Goal: Find specific page/section: Find specific page/section

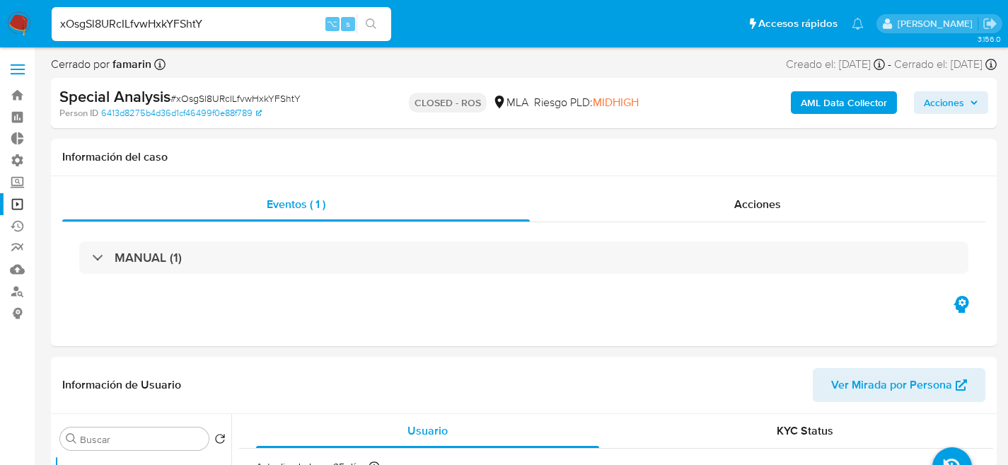
select select "10"
click at [248, 18] on input "xOsgSl8URcILfvwHxkYFShtY" at bounding box center [221, 24] width 339 height 18
paste input "je1MS5Ohr17ce7QqpMvCAqd9"
type input "je1MS5Ohr17ce7QqpMvCAqd9"
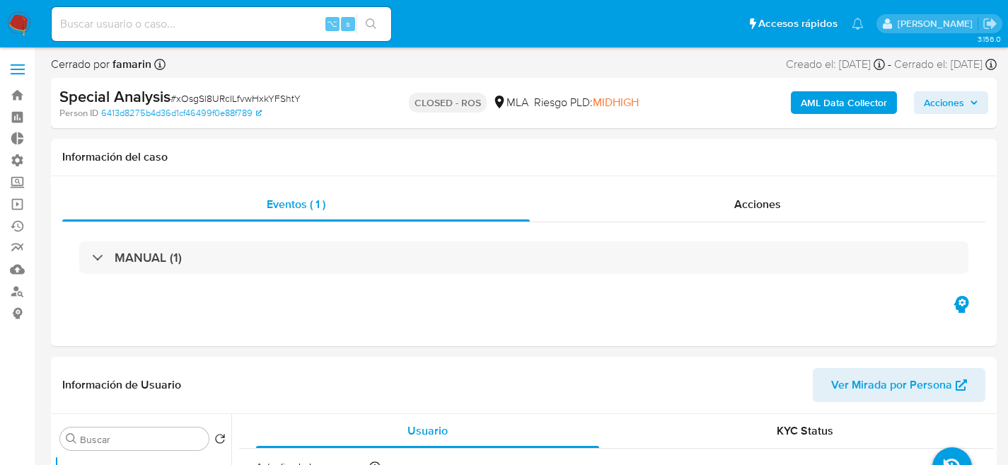
select select "10"
click at [274, 28] on input at bounding box center [221, 24] width 339 height 18
paste input "je1MS5Ohr17ce7QqpMvCAqd9"
type input "je1MS5Ohr17ce7QqpMvCAqd9"
select select "10"
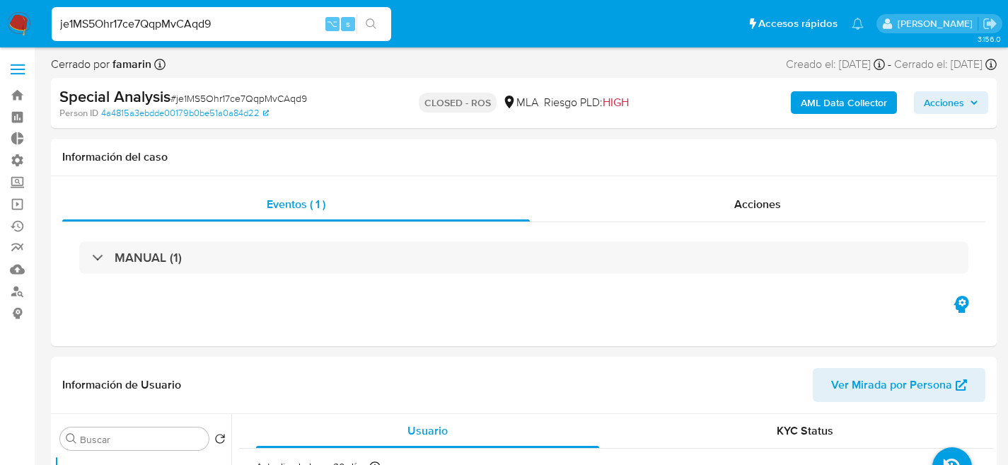
click at [216, 38] on div "je1MS5Ohr17ce7QqpMvCAqd9 ⌥ s" at bounding box center [221, 24] width 339 height 34
click at [219, 21] on input "je1MS5Ohr17ce7QqpMvCAqd9" at bounding box center [221, 24] width 339 height 18
paste input "xOsgSl8URcILfvwHxkYFShtY"
type input "xOsgSl8URcILfvwHxkYFShtY"
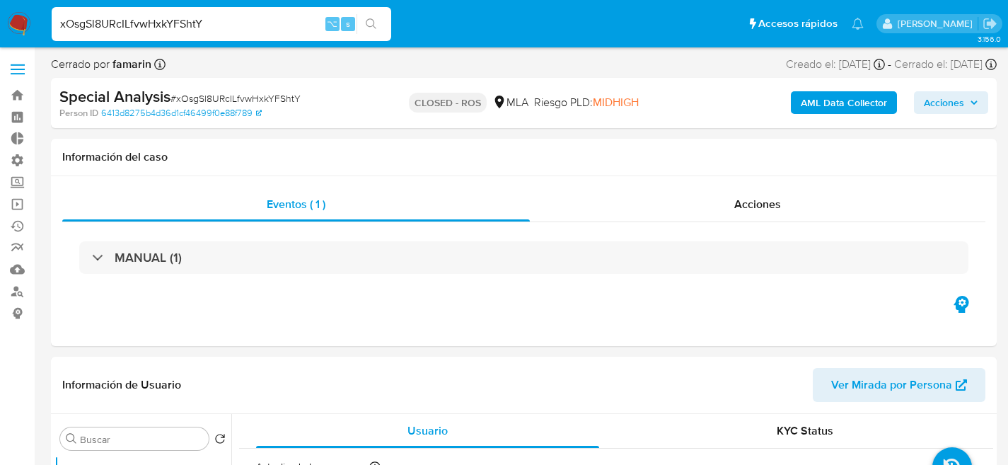
select select "10"
click at [236, 29] on input "xOsgSl8URcILfvwHxkYFShtY" at bounding box center [221, 24] width 339 height 18
paste input "7qYUYGXbjvUuwZrwvsbPocpI"
type input "7qYUYGXbjvUuwZrwvsbPocpI"
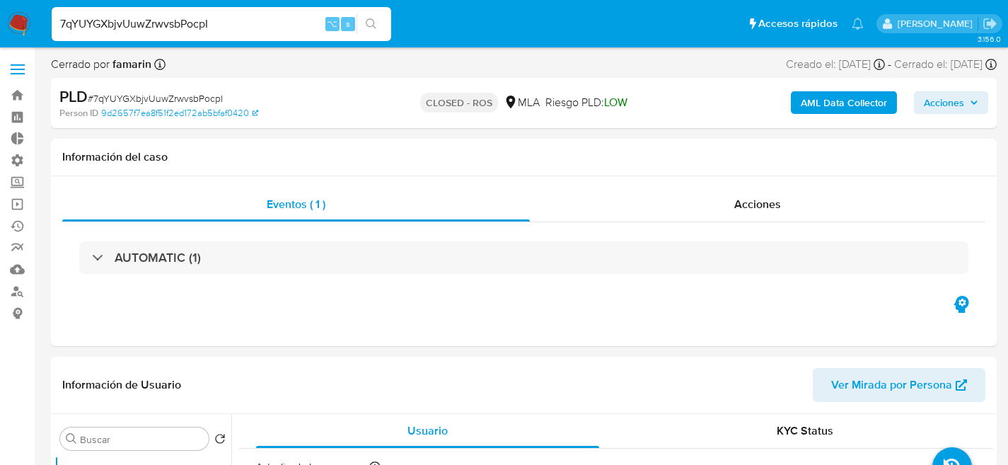
select select "10"
click at [267, 13] on div "7qYUYGXbjvUuwZrwvsbPocpI ⌥ s" at bounding box center [221, 24] width 339 height 34
click at [277, 24] on input "7qYUYGXbjvUuwZrwvsbPocpI" at bounding box center [221, 24] width 339 height 18
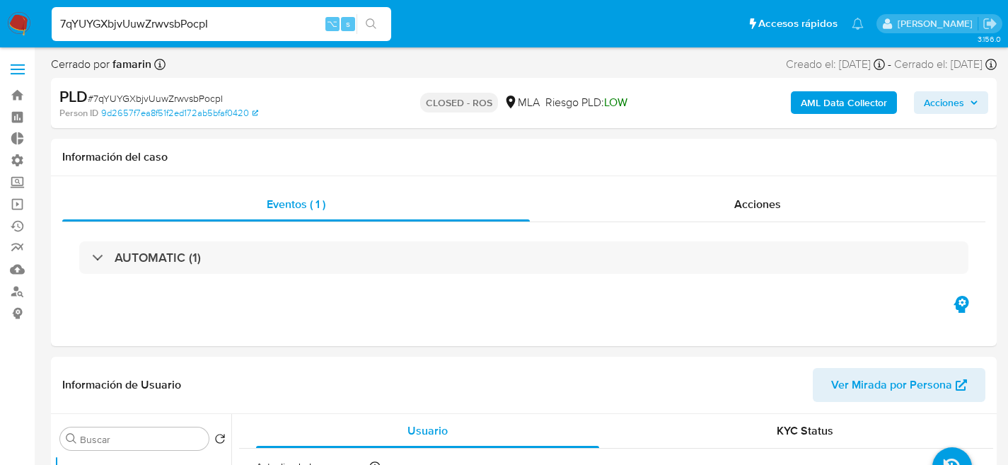
paste input "8l7JOdtS2u7NBQqQSDLnQRFg"
type input "8l7JOdtS2u7NBQqQSDLnQRFg"
select select "10"
click at [218, 33] on div "8l7JOdtS2u7NBQqQSDLnQRFg ⌥ s" at bounding box center [221, 24] width 339 height 34
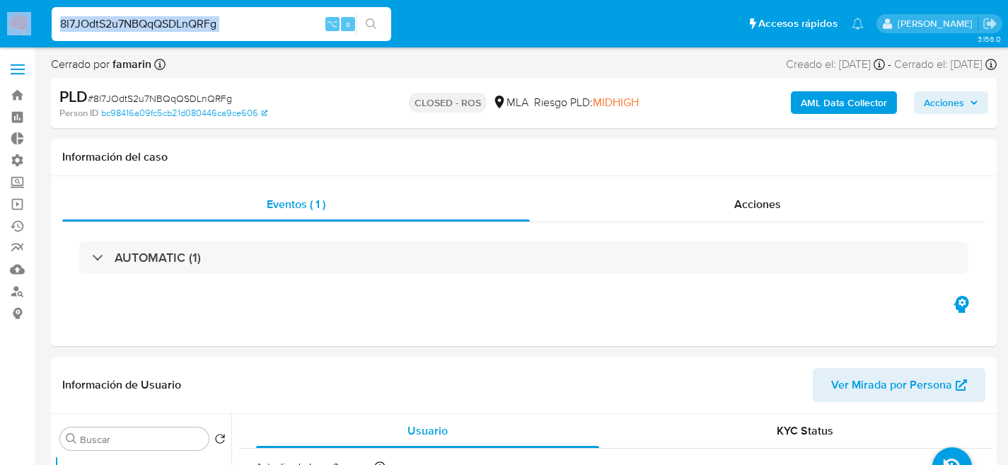
click at [218, 33] on div "8l7JOdtS2u7NBQqQSDLnQRFg ⌥ s" at bounding box center [221, 24] width 339 height 34
click at [238, 31] on input "8l7JOdtS2u7NBQqQSDLnQRFg" at bounding box center [221, 24] width 339 height 18
paste input "Cm8j5Bh7aFml4chczAp9Jvat"
type input "Cm8j5Bh7aFml4chczAp9Jvat"
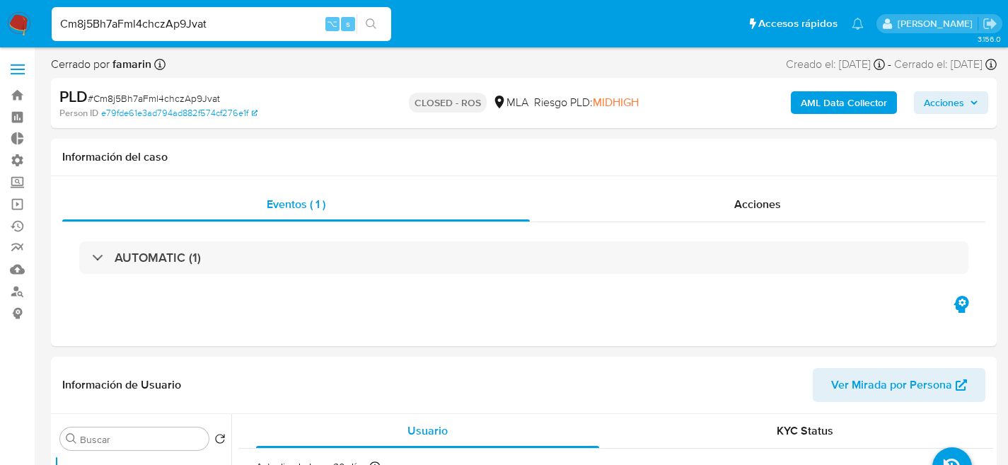
click at [232, 26] on input "Cm8j5Bh7aFml4chczAp9Jvat" at bounding box center [221, 24] width 339 height 18
select select "10"
paste input "r9KrvzChtzLptEaDzSOpfAd0"
click at [236, 24] on input "r9KrvzChtzLptEaDzSOpfAd0" at bounding box center [221, 24] width 339 height 18
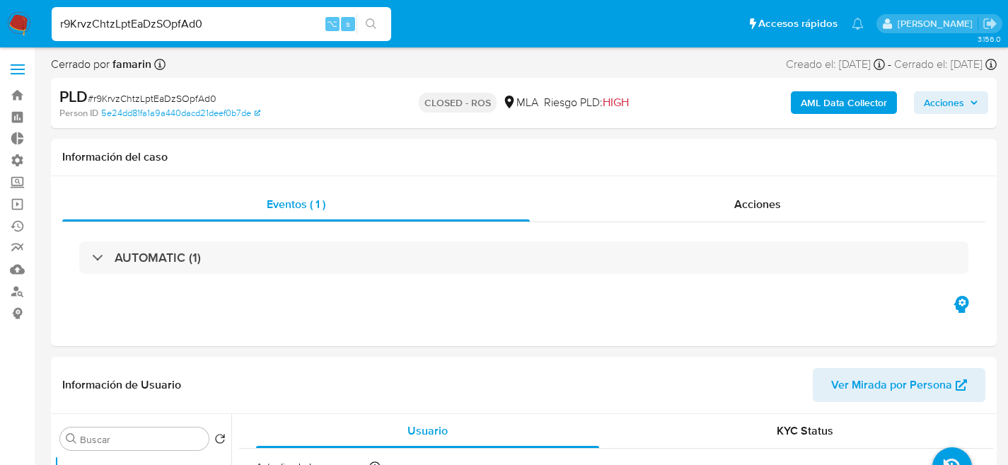
click at [236, 24] on input "r9KrvzChtzLptEaDzSOpfAd0" at bounding box center [221, 24] width 339 height 18
paste input "6hheOYMtgQlGYgUxIP7Poh63"
type input "6hheOYMtgQlGYgUxIP7Poh63"
select select "10"
click at [259, 17] on input "6hheOYMtgQlGYgUxIP7Poh63" at bounding box center [221, 24] width 339 height 18
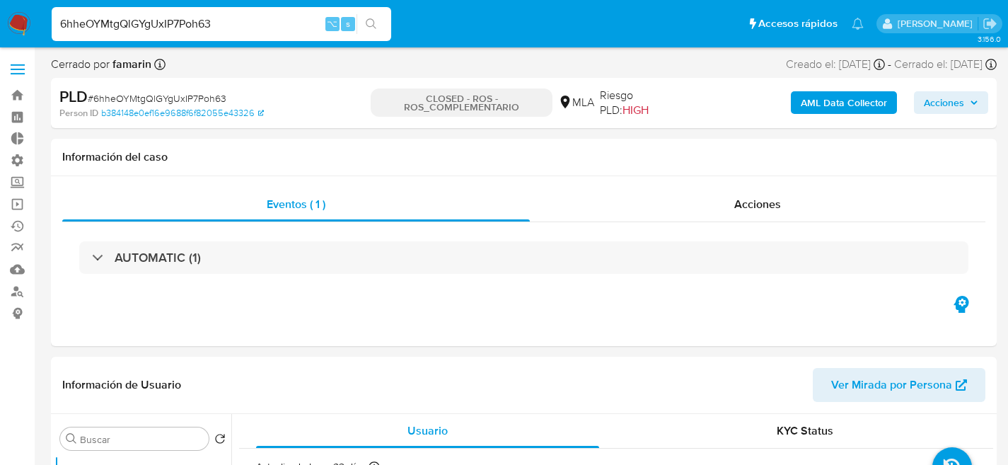
click at [259, 17] on input "6hheOYMtgQlGYgUxIP7Poh63" at bounding box center [221, 24] width 339 height 18
paste input "nF4CZ7ZMHTkcxKiKFYCtHfOi"
type input "nF4CZ7ZMHTkcxKiKFYCtHfOi"
select select "10"
type input "nF4CZ7ZMHTkcxKiKFYCtHfOi"
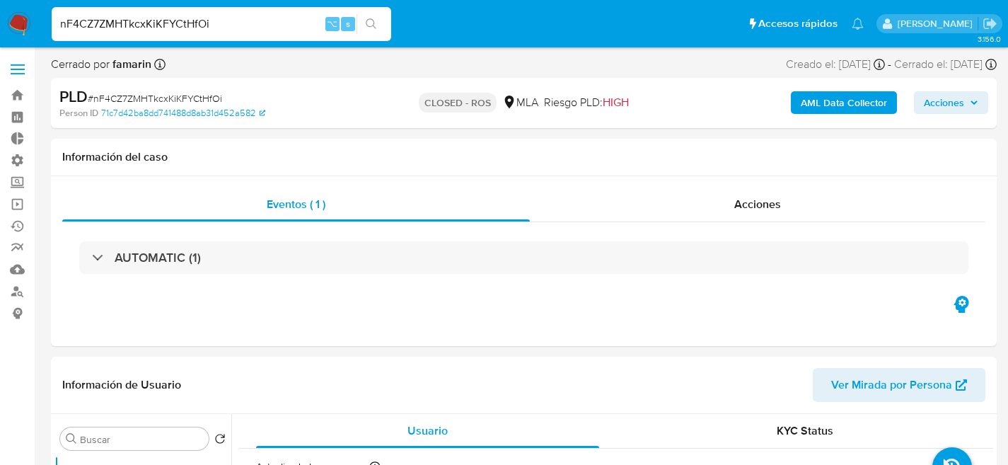
click at [238, 43] on div "nF4CZ7ZMHTkcxKiKFYCtHfOi ⌥ s" at bounding box center [221, 24] width 339 height 40
click at [238, 27] on input "nF4CZ7ZMHTkcxKiKFYCtHfOi" at bounding box center [221, 24] width 339 height 18
select select "10"
click at [238, 27] on input "nF4CZ7ZMHTkcxKiKFYCtHfOi" at bounding box center [221, 24] width 339 height 18
paste input "2SJGE44lR8QBG4G4CNDGMhLo"
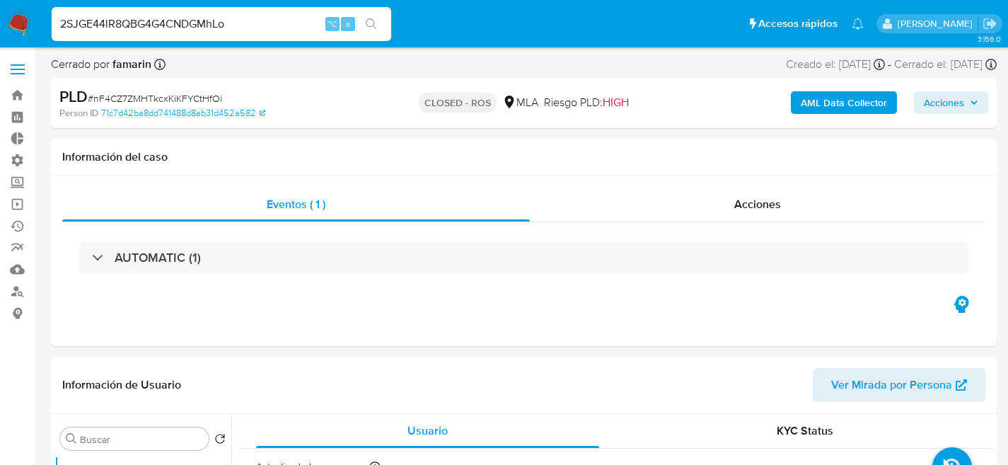
type input "2SJGE44lR8QBG4G4CNDGMhLo"
select select "10"
click at [228, 15] on input "2SJGE44lR8QBG4G4CNDGMhLo" at bounding box center [221, 24] width 339 height 18
paste input "aHLfWWeNlyj5S6Qvl4mqibrU"
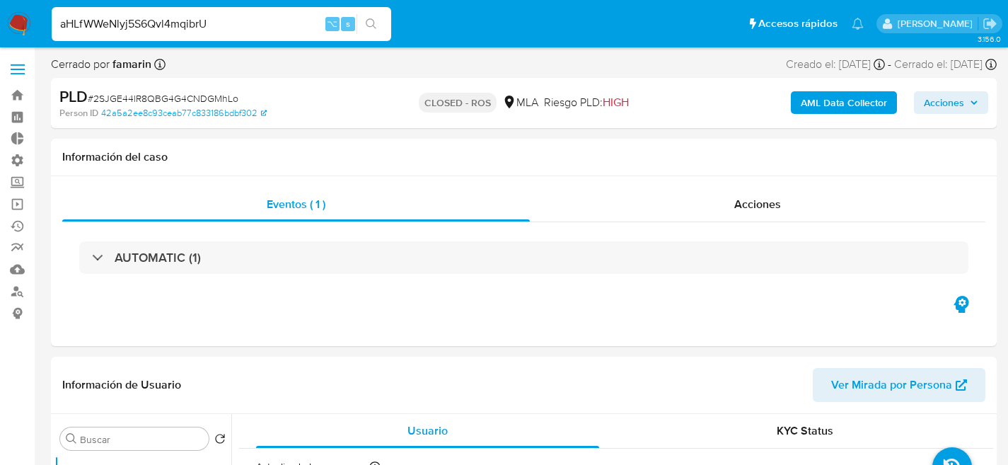
type input "aHLfWWeNlyj5S6Qvl4mqibrU"
select select "10"
click at [259, 7] on div "aHLfWWeNlyj5S6Qvl4mqibrU ⌥ s" at bounding box center [221, 24] width 339 height 34
click at [260, 18] on input "aHLfWWeNlyj5S6Qvl4mqibrU" at bounding box center [221, 24] width 339 height 18
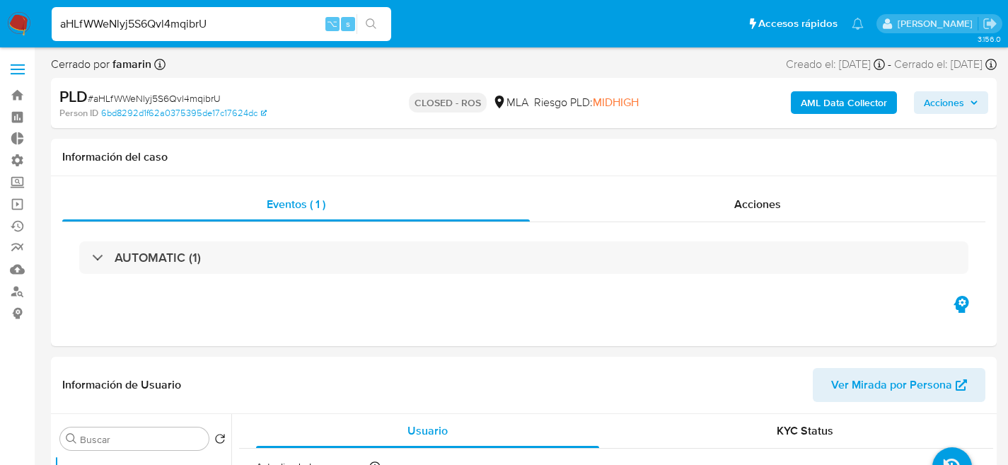
paste input "rgCuWloT7rdAJkQozRyZ9wlq"
type input "rgCuWloT7rdAJkQozRyZ9wlq"
click at [277, 16] on input "rgCuWloT7rdAJkQozRyZ9wlq" at bounding box center [221, 24] width 339 height 18
select select "10"
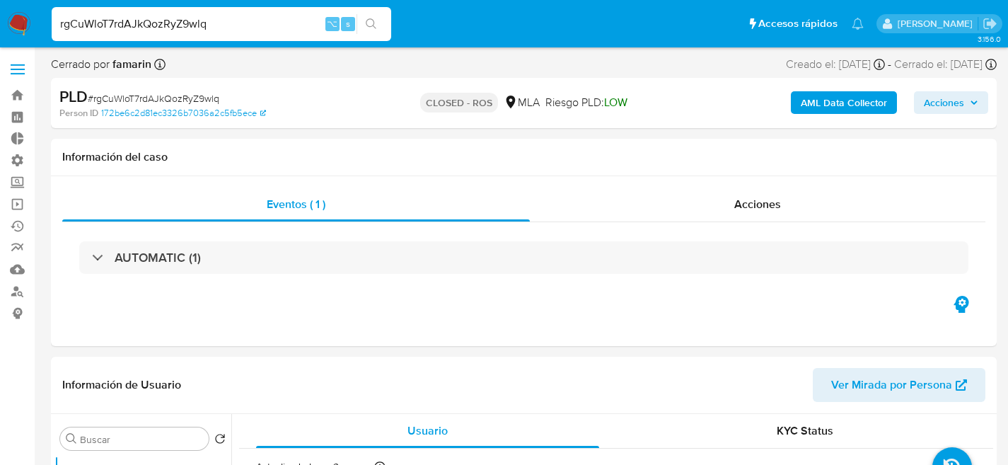
click at [277, 16] on input "rgCuWloT7rdAJkQozRyZ9wlq" at bounding box center [221, 24] width 339 height 18
paste input "d2xOI8kkLeZdkCvFMP6TlWVO"
click at [221, 18] on input "d2xOI8kkLeZdkCvFMP6TlWVO" at bounding box center [221, 24] width 339 height 18
paste input "p2a5SJdA4Dhf1zLf59b7hFnG"
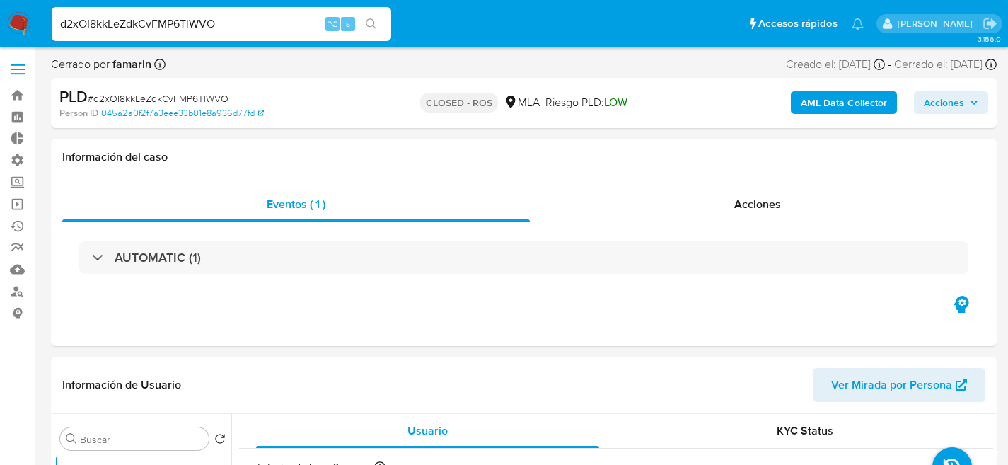
type input "p2a5SJdA4Dhf1zLf59b7hFnG"
select select "10"
type input "p2a5SJdA4Dhf1zLf59b7hFnG"
click at [253, 21] on input "p2a5SJdA4Dhf1zLf59b7hFnG" at bounding box center [221, 24] width 339 height 18
select select "10"
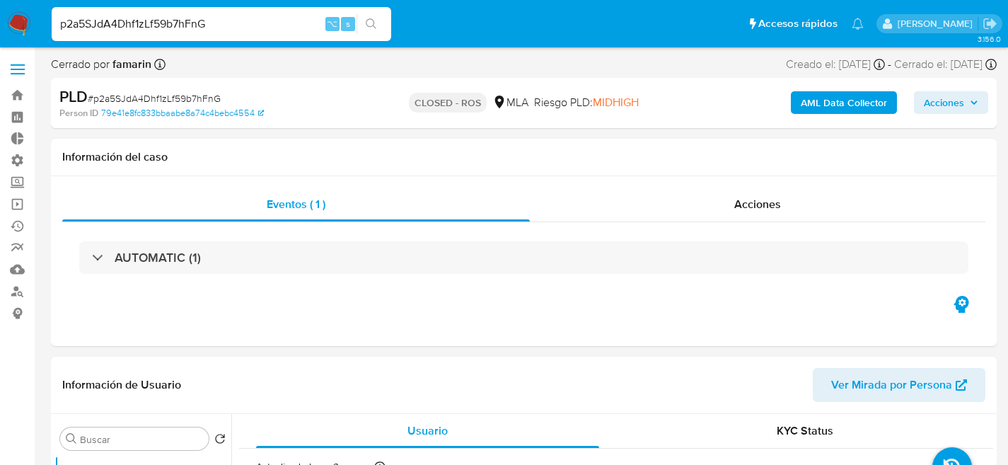
click at [253, 21] on input "p2a5SJdA4Dhf1zLf59b7hFnG" at bounding box center [221, 24] width 339 height 18
paste input "EDDtbOprUPROrJLKimUkEZDg"
type input "EDDtbOprUPROrJLKimUkEZDg"
click at [199, 18] on input "EDDtbOprUPROrJLKimUkEZDg" at bounding box center [221, 24] width 339 height 18
select select "10"
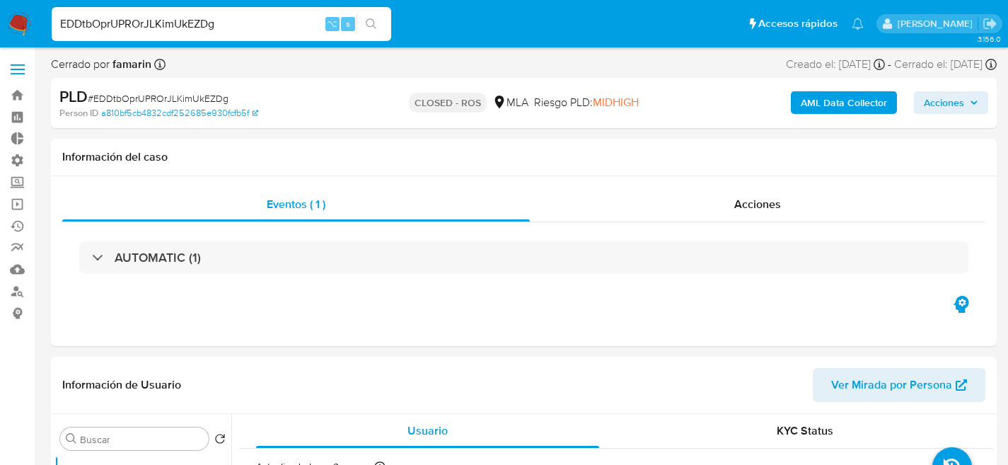
click at [199, 18] on input "EDDtbOprUPROrJLKimUkEZDg" at bounding box center [221, 24] width 339 height 18
paste input "vcPx0KeypT5hoq0BM6Ij2GjL"
type input "vcPx0KeypT5hoq0BM6Ij2GjL"
select select "10"
click at [226, 18] on input "vcPx0KeypT5hoq0BM6Ij2GjL" at bounding box center [221, 24] width 339 height 18
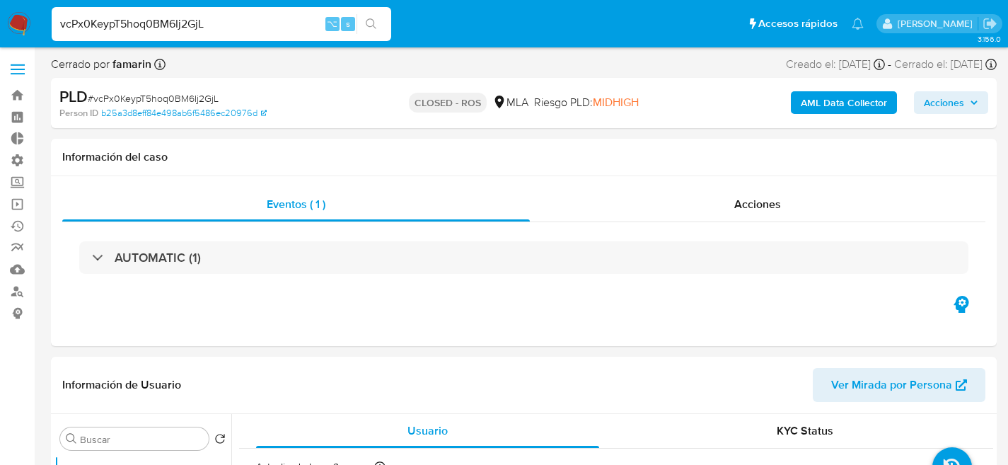
click at [226, 18] on input "vcPx0KeypT5hoq0BM6Ij2GjL" at bounding box center [221, 24] width 339 height 18
paste input "Msuj1ltu0D8dWTPblffHbOwD"
type input "Msuj1ltu0D8dWTPblffHbOwD"
select select "10"
click at [223, 21] on input "Msuj1ltu0D8dWTPblffHbOwD" at bounding box center [221, 24] width 339 height 18
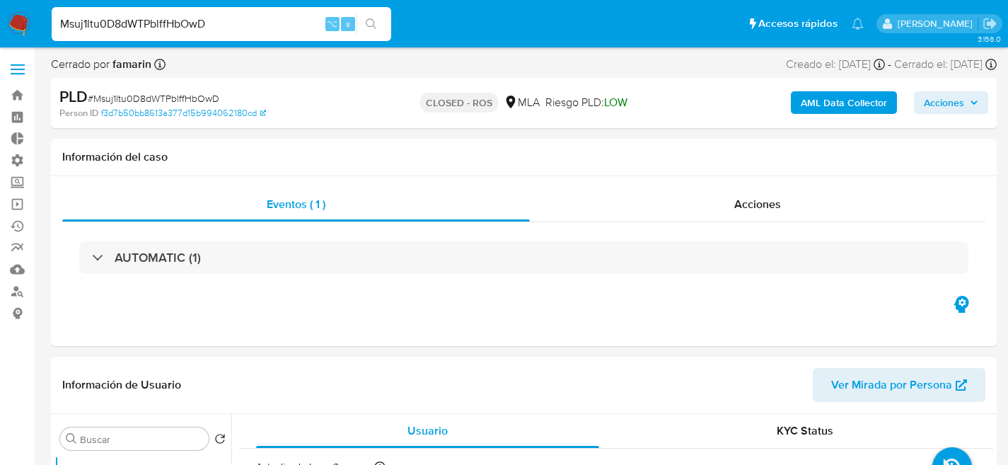
click at [223, 21] on input "Msuj1ltu0D8dWTPblffHbOwD" at bounding box center [221, 24] width 339 height 18
paste input "6cNvvpXwg41YxkiIzRi4oPqb"
type input "6cNvvpXwg41YxkiIzRi4oPqb"
click at [228, 22] on input "6cNvvpXwg41YxkiIzRi4oPqb" at bounding box center [221, 24] width 339 height 18
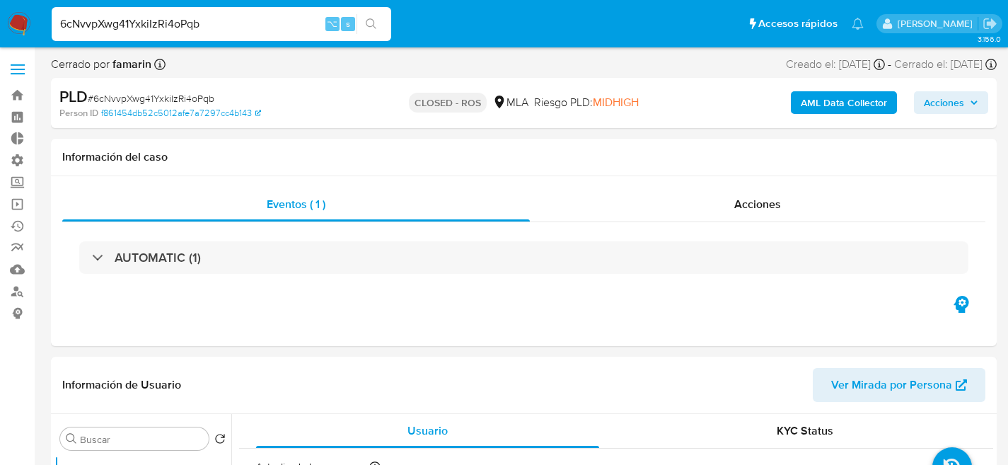
paste input "xrIzMbDlOqH5GaDbCizzCBlq"
select select "10"
type input "xrIzMbDlOqH5GaDbCizzCBlq"
select select "10"
click at [208, 18] on input "xrIzMbDlOqH5GaDbCizzCBlq" at bounding box center [221, 24] width 339 height 18
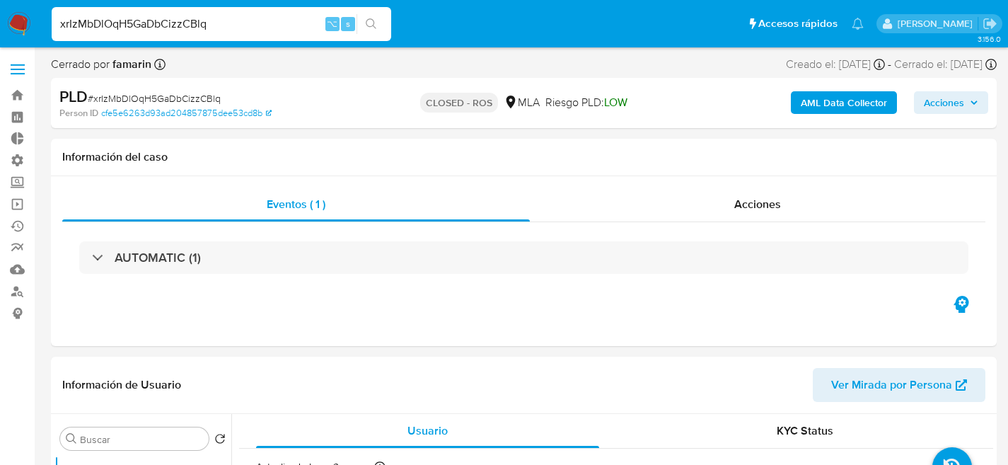
click at [208, 18] on input "xrIzMbDlOqH5GaDbCizzCBlq" at bounding box center [221, 24] width 339 height 18
paste input "7rsddcyM1f1mvsLGzxH9sjrd"
type input "7rsddcyM1f1mvsLGzxH9sjrd"
select select "10"
click at [285, 16] on input "7rsddcyM1f1mvsLGzxH9sjrd" at bounding box center [221, 24] width 339 height 18
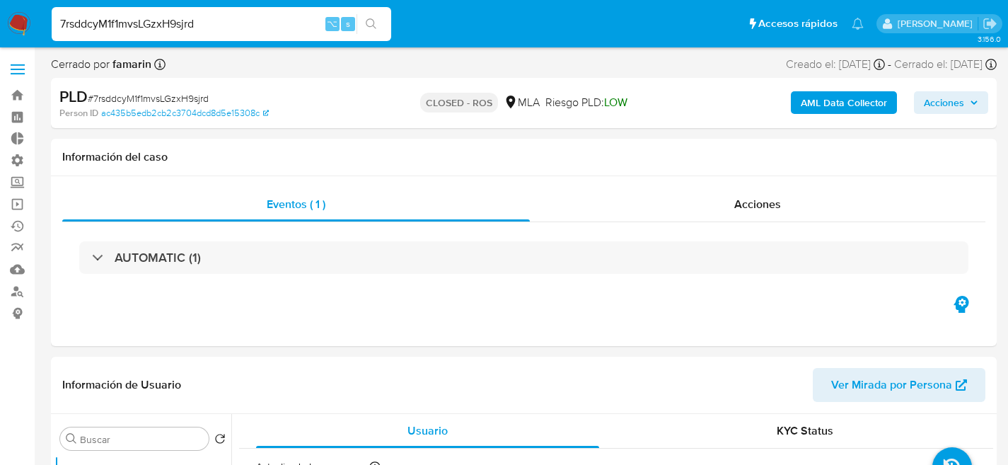
click at [285, 16] on input "7rsddcyM1f1mvsLGzxH9sjrd" at bounding box center [221, 24] width 339 height 18
paste input "VkIBkgxOYSQrPwYdr5ssf0PQ"
type input "VkIBkgxOYSQrPwYdr5ssf0PQ"
select select "10"
click at [217, 32] on input "VkIBkgxOYSQrPwYdr5ssf0PQ" at bounding box center [221, 24] width 339 height 18
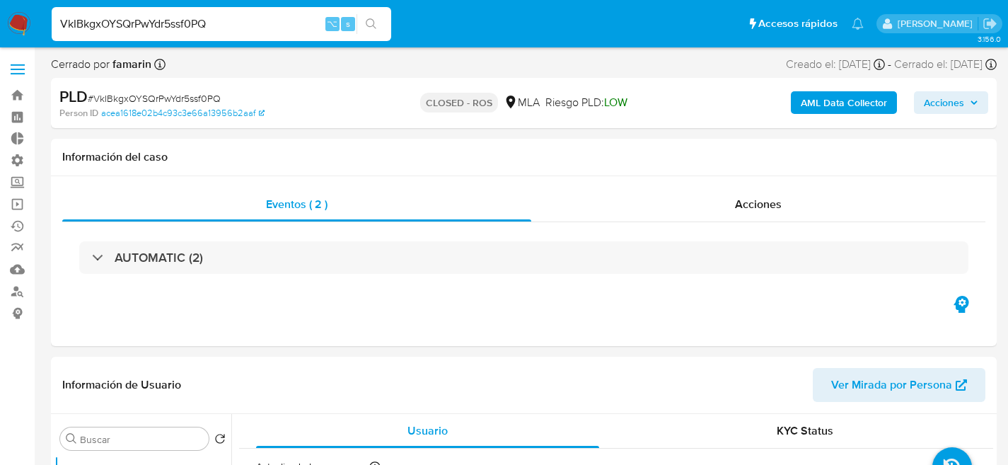
click at [217, 32] on input "VkIBkgxOYSQrPwYdr5ssf0PQ" at bounding box center [221, 24] width 339 height 18
paste input "Mj7ItDw5KVOf0di8YFx5wR0J"
type input "Mj7ItDw5KVOf0di8YFx5wR0J"
click at [209, 11] on div "Mj7ItDw5KVOf0di8YFx5wR0J ⌥ s" at bounding box center [221, 24] width 339 height 34
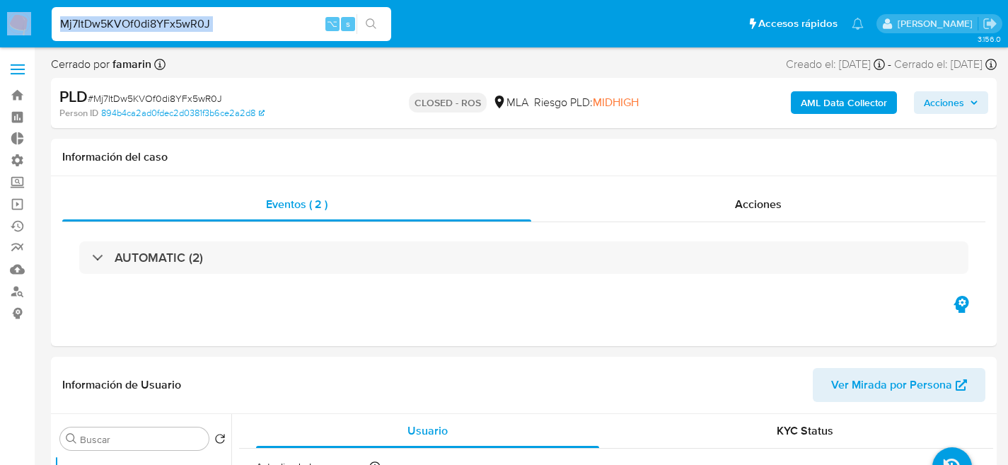
select select "10"
click at [209, 11] on div "Mj7ItDw5KVOf0di8YFx5wR0J ⌥ s" at bounding box center [221, 24] width 339 height 34
click at [209, 13] on div "Mj7ItDw5KVOf0di8YFx5wR0J ⌥ s" at bounding box center [221, 24] width 339 height 34
click at [207, 18] on input "Mj7ItDw5KVOf0di8YFx5wR0J" at bounding box center [221, 24] width 339 height 18
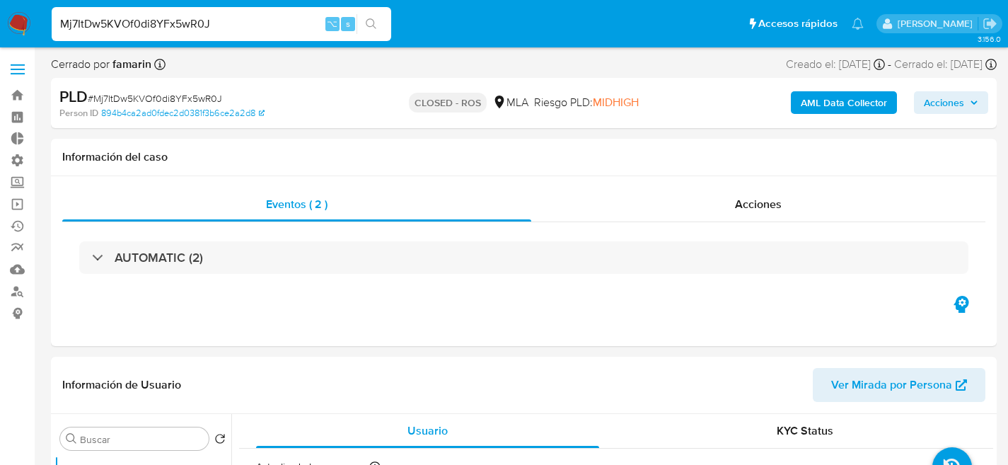
click at [207, 18] on input "Mj7ItDw5KVOf0di8YFx5wR0J" at bounding box center [221, 24] width 339 height 18
paste input "VkIBkgxOYSQrPwYdr5ssf0PQ"
type input "VkIBkgxOYSQrPwYdr5ssf0PQ"
select select "10"
click at [228, 23] on input "VkIBkgxOYSQrPwYdr5ssf0PQ" at bounding box center [221, 24] width 339 height 18
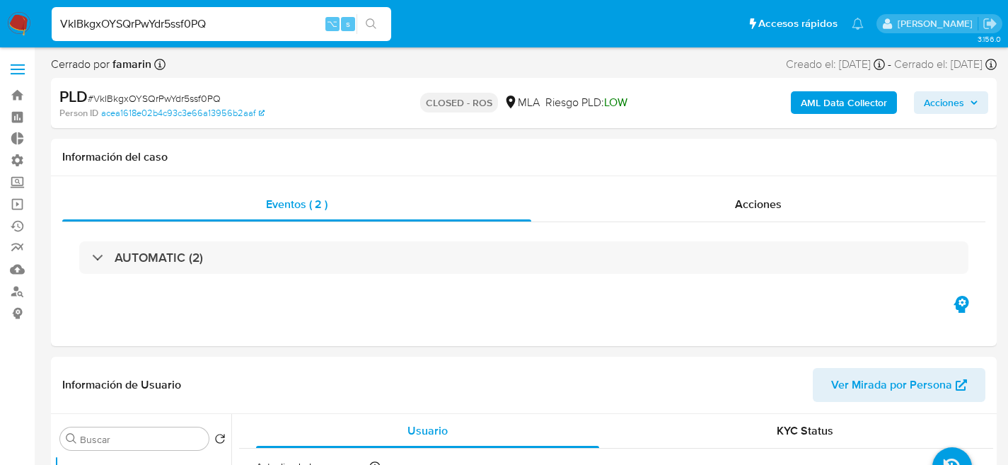
click at [228, 23] on input "VkIBkgxOYSQrPwYdr5ssf0PQ" at bounding box center [221, 24] width 339 height 18
paste input "WpNzSg02N0Sxzo2uScOG5hZ4"
type input "WpNzSg02N0Sxzo2uScOG5hZ4"
select select "10"
click at [209, 35] on div "WpNzSg02N0Sxzo2uScOG5hZ4 ⌥ s" at bounding box center [221, 24] width 339 height 34
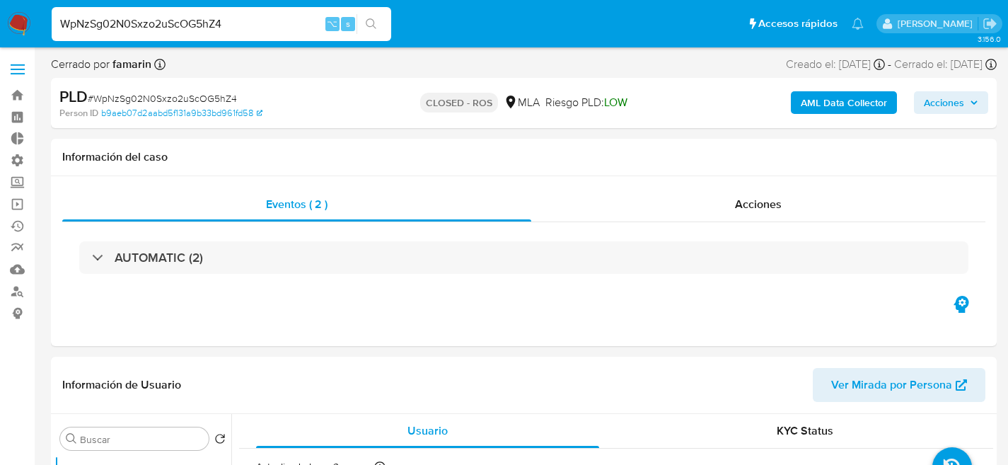
click at [204, 27] on input "WpNzSg02N0Sxzo2uScOG5hZ4" at bounding box center [221, 24] width 339 height 18
paste input "cSLhLZaLa1CeBqlZlmdCS3kF"
type input "cSLhLZaLa1CeBqlZlmdCS3kF"
select select "10"
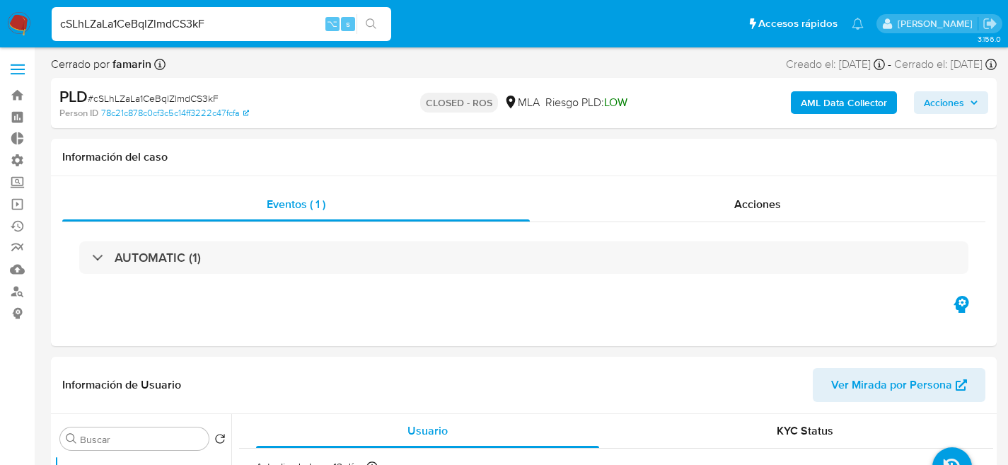
click at [226, 21] on input "cSLhLZaLa1CeBqlZlmdCS3kF" at bounding box center [221, 24] width 339 height 18
paste input "3MleCpE4q6wmvLhmz9gU5xbM"
type input "3MleCpE4q6wmvLhmz9gU5xbM"
select select "10"
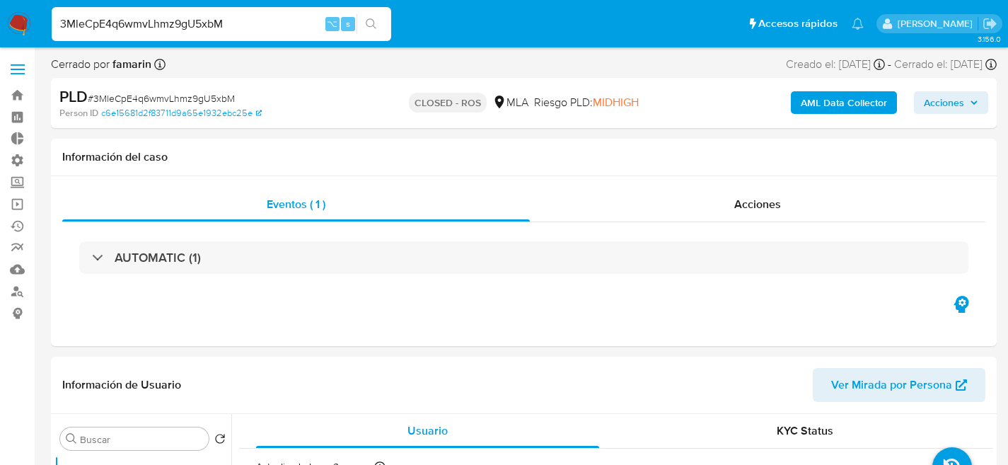
click at [191, 16] on input "3MleCpE4q6wmvLhmz9gU5xbM" at bounding box center [221, 24] width 339 height 18
paste input "YMk3gmhOJpHYdktPE3dqYfWL"
type input "YMk3gmhOJpHYdktPE3dqYfWL"
select select "10"
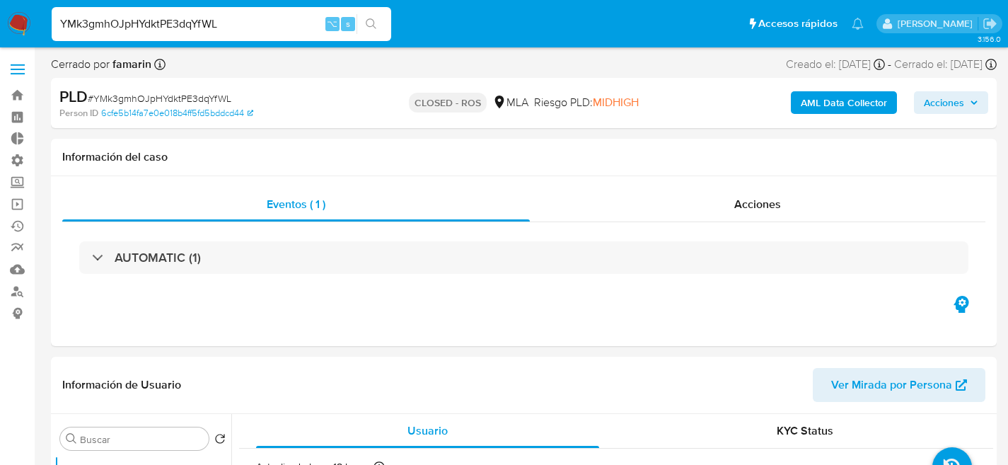
click at [240, 21] on input "YMk3gmhOJpHYdktPE3dqYfWL" at bounding box center [221, 24] width 339 height 18
paste input "irEF9JjiuDuNH4DPH2h8YgMs"
type input "irEF9JjiuDuNH4DPH2h8YgMs"
click at [228, 30] on input "irEF9JjiuDuNH4DPH2h8YgMs" at bounding box center [221, 24] width 339 height 18
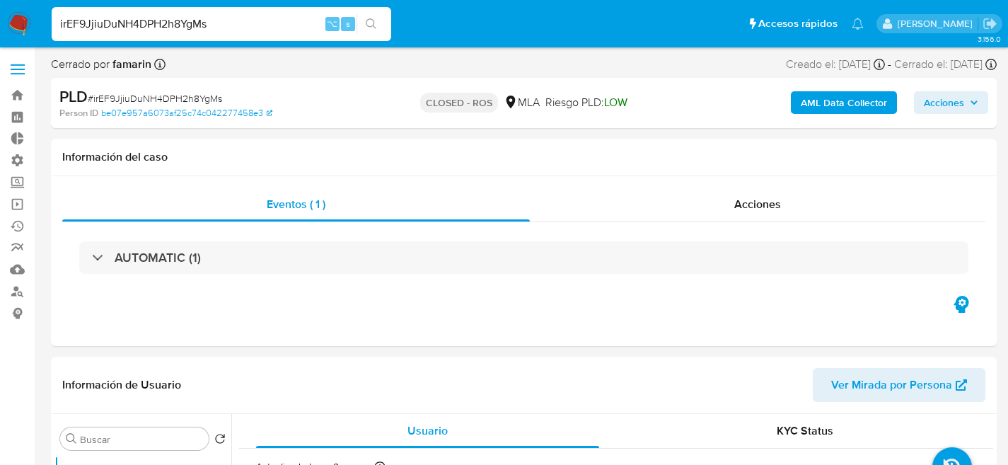
click at [228, 30] on input "irEF9JjiuDuNH4DPH2h8YgMs" at bounding box center [221, 24] width 339 height 18
select select "10"
paste input "bqYCmIo4BNdTcd5CnpZVupDT"
type input "bqYCmIo4BNdTcd5CnpZVupDT"
select select "10"
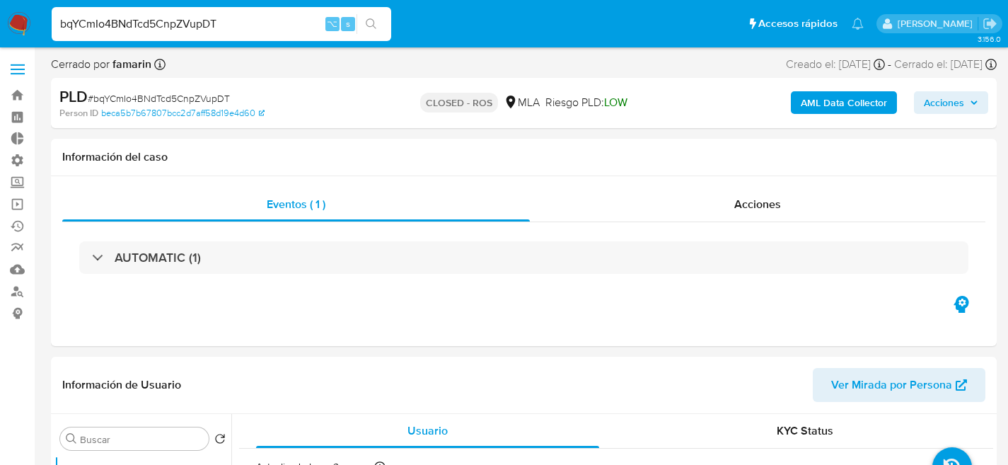
click at [244, 30] on input "bqYCmIo4BNdTcd5CnpZVupDT" at bounding box center [221, 24] width 339 height 18
paste input "uUHJUZGOxJWU3iUY0UHoWkBn"
type input "uUHJUZGOxJWU3iUY0UHoWkBn"
click at [215, 16] on input "uUHJUZGOxJWU3iUY0UHoWkBn" at bounding box center [221, 24] width 339 height 18
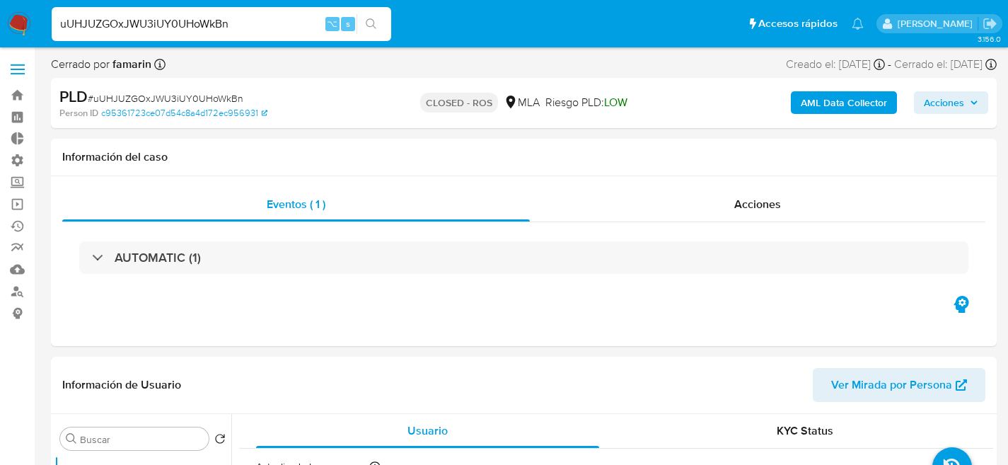
select select "10"
click at [215, 18] on input "uUHJUZGOxJWU3iUY0UHoWkBn" at bounding box center [221, 24] width 339 height 18
paste input "Jy7hxPZ56H9cQwLHZy1997TP"
click at [215, 18] on input "uUHJUZGOxJWU3iUY0UHoWkJy7hxPZ56H9cQwLHZy1997TPBn" at bounding box center [221, 24] width 339 height 18
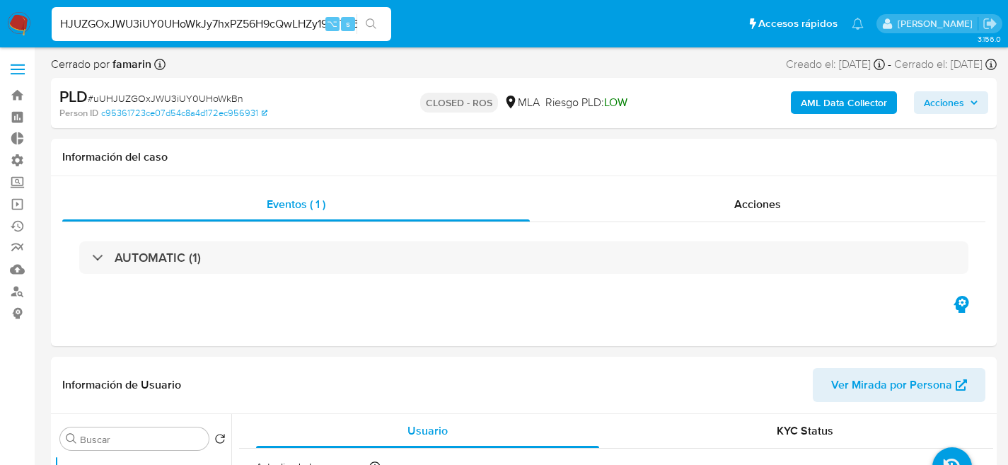
click at [215, 18] on input "uUHJUZGOxJWU3iUY0UHoWkJy7hxPZ56H9cQwLHZy1997TPBn" at bounding box center [221, 24] width 339 height 18
paste input "Jy7hxPZ56H9cQwLHZy1997TP"
type input "Jy7hxPZ56H9cQwLHZy1997TP"
click at [239, 21] on input "Jy7hxPZ56H9cQwLHZy1997TP" at bounding box center [221, 24] width 339 height 18
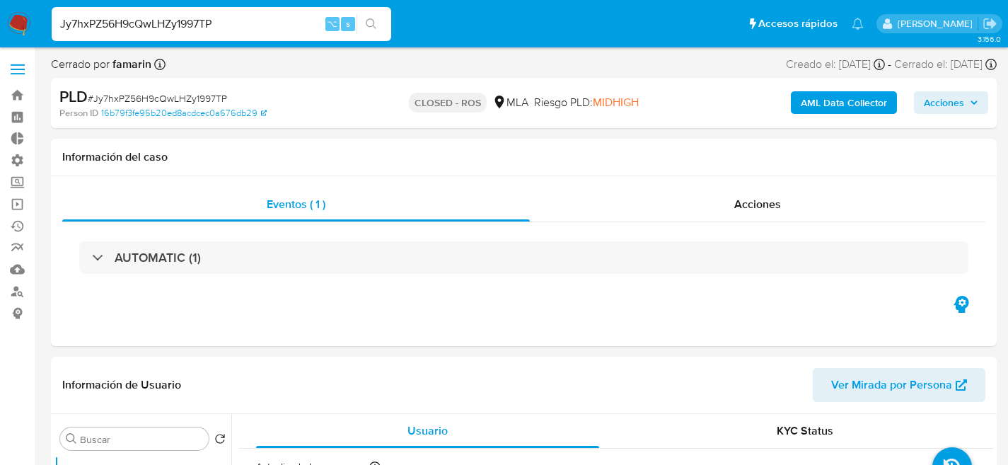
select select "10"
click at [239, 21] on input "Jy7hxPZ56H9cQwLHZy1997TP" at bounding box center [221, 24] width 339 height 18
type input "mEaVHbK0RpziYY9n7RGaVsPG"
select select "10"
click at [219, 11] on div "mEaVHbK0RpziYY9n7RGaVsPG ⌥ s" at bounding box center [221, 24] width 339 height 34
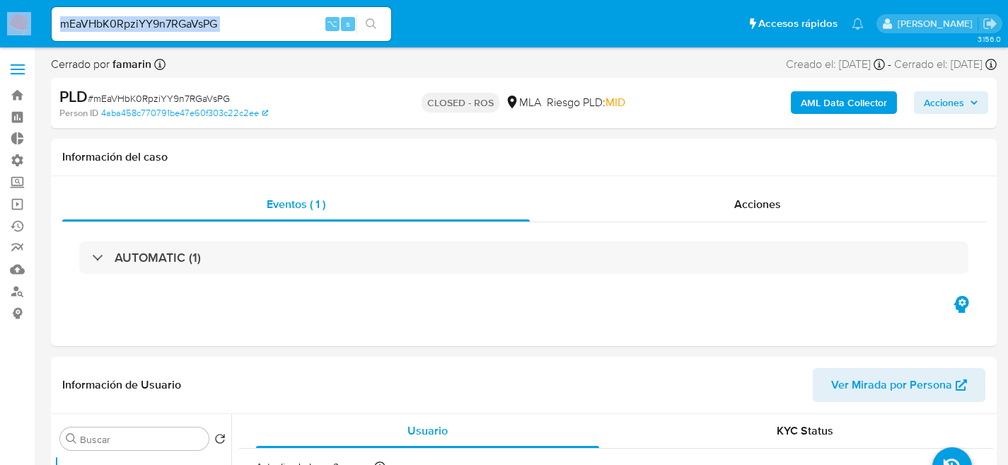
click at [219, 11] on div "mEaVHbK0RpziYY9n7RGaVsPG ⌥ s" at bounding box center [221, 24] width 339 height 34
click at [227, 20] on input "mEaVHbK0RpziYY9n7RGaVsPG" at bounding box center [221, 24] width 339 height 18
paste input "7PO5mvzCfhfMTG9vPdhpoJCg"
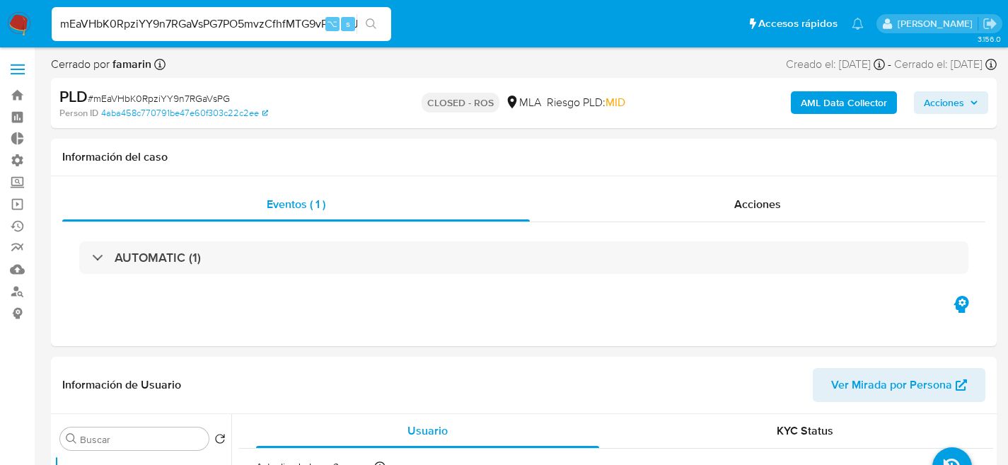
scroll to position [0, 16]
click at [227, 20] on input "mEaVHbK0RpziYY9n7RGaVsPG7PO5mvzCfhfMTG9vPdhpoJCg" at bounding box center [221, 24] width 339 height 18
paste input
type input "7PO5mvzCfhfMTG9vPdhpoJCg"
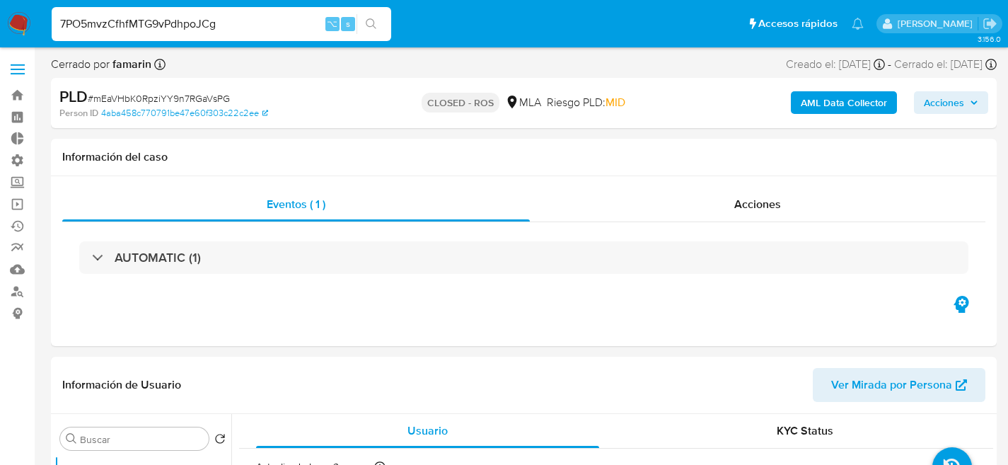
scroll to position [0, 0]
select select "10"
click at [202, 29] on input "7PO5mvzCfhfMTG9vPdhpoJCg" at bounding box center [221, 24] width 339 height 18
paste input "FeT8mbZd890o7bb9KOfl6NYh"
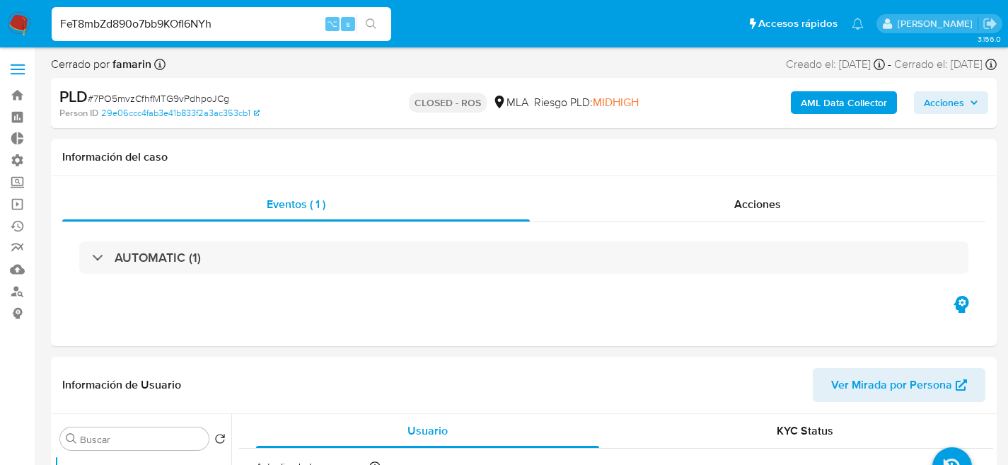
type input "FeT8mbZd890o7bb9KOfl6NYh"
click at [269, 13] on div "FeT8mbZd890o7bb9KOfl6NYh ⌥ s" at bounding box center [221, 24] width 339 height 34
select select "10"
click at [269, 13] on div "FeT8mbZd890o7bb9KOfl6NYh ⌥ s" at bounding box center [221, 24] width 339 height 34
click at [269, 18] on input "FeT8mbZd890o7bb9KOfl6NYh" at bounding box center [221, 24] width 339 height 18
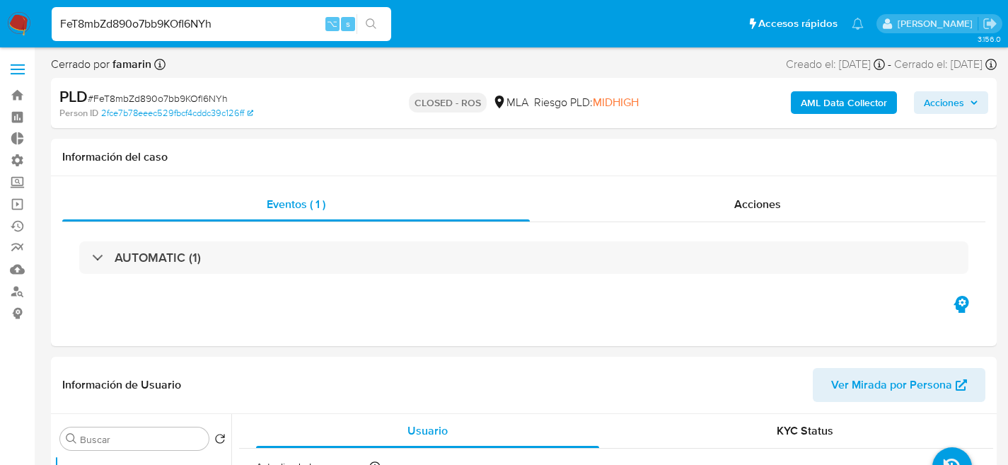
click at [269, 18] on input "FeT8mbZd890o7bb9KOfl6NYh" at bounding box center [221, 24] width 339 height 18
paste input "8B9d9WZrDimzjpQsNGAlFE3j"
type input "8B9d9WZrDimzjpQsNGAlFE3j"
click at [258, 28] on input "8B9d9WZrDimzjpQsNGAlFE3j" at bounding box center [221, 24] width 339 height 18
select select "10"
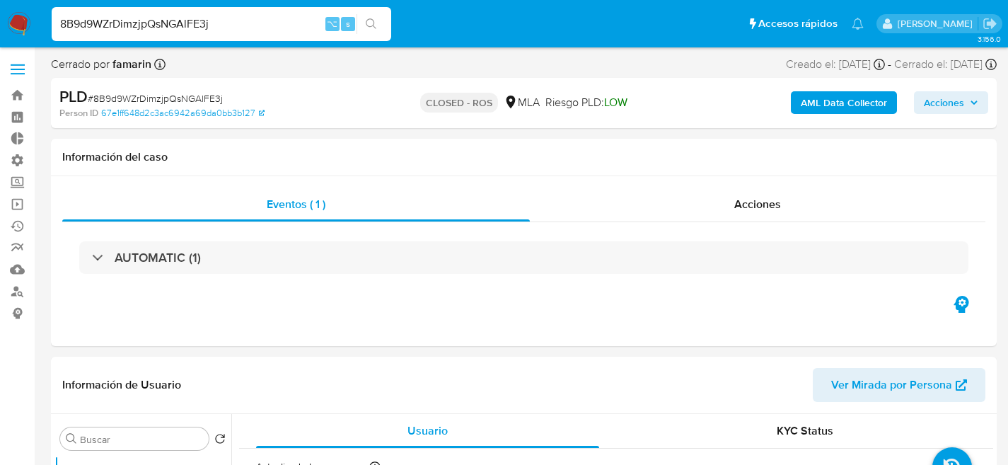
click at [258, 28] on input "8B9d9WZrDimzjpQsNGAlFE3j" at bounding box center [221, 24] width 339 height 18
paste input "JvBnlmwPAI8OZZNwlAh4MrVg"
type input "JvBnlmwPAI8OZZNwlAh4MrVg"
click at [211, 34] on div "JvBnlmwPAI8OZZNwlAh4MrVg ⌥ s" at bounding box center [221, 24] width 339 height 34
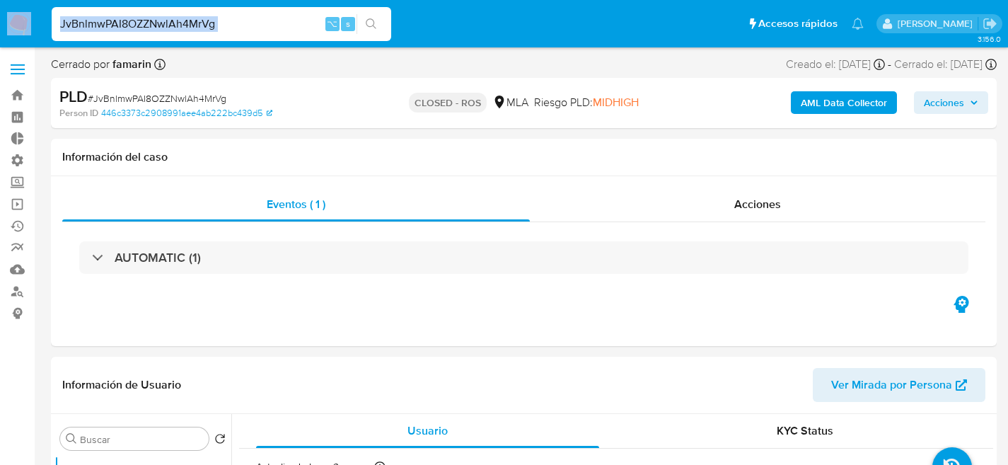
click at [211, 34] on div "JvBnlmwPAI8OZZNwlAh4MrVg ⌥ s" at bounding box center [221, 24] width 339 height 34
click at [215, 22] on input "JvBnlmwPAI8OZZNwlAh4MrVg" at bounding box center [221, 24] width 339 height 18
select select "10"
click at [215, 22] on input "JvBnlmwPAI8OZZNwlAh4MrVg" at bounding box center [221, 24] width 339 height 18
paste input "iNIOtHPXhzE65Es75TSPQPxT"
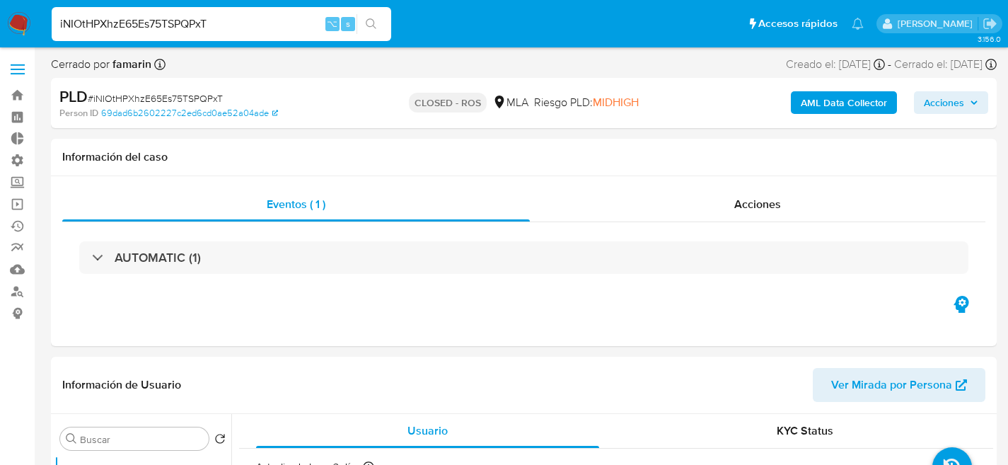
click at [222, 19] on input "iNIOtHPXhzE65Es75TSPQPxT" at bounding box center [221, 24] width 339 height 18
paste input "VLZkFZwS1w7QCDnLEDEmIXrv"
type input "VLZkFZwS1w7QCDnLEDEmIXrv"
select select "10"
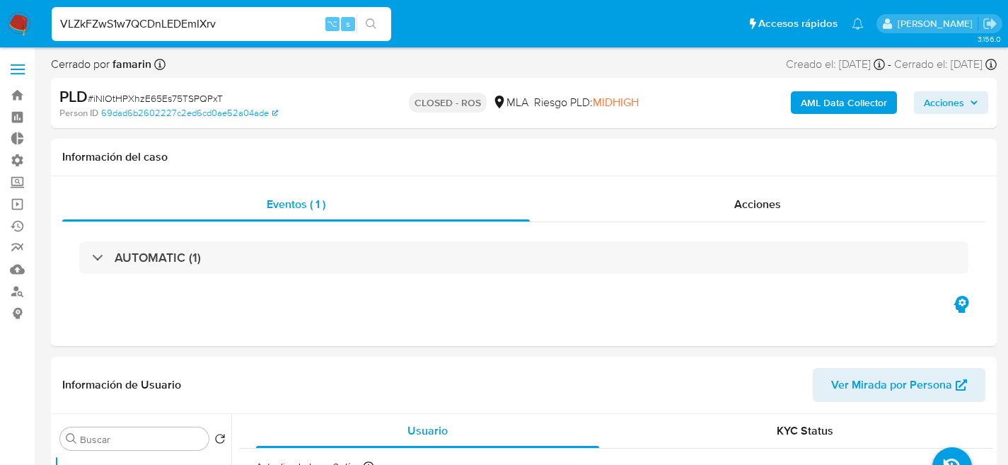
type input "VLZkFZwS1w7QCDnLEDEmIXrv"
select select "10"
click at [219, 33] on input "VLZkFZwS1w7QCDnLEDEmIXrv" at bounding box center [221, 24] width 339 height 18
paste input "chw4O0QGHXDE5aUpfi5KzxQF"
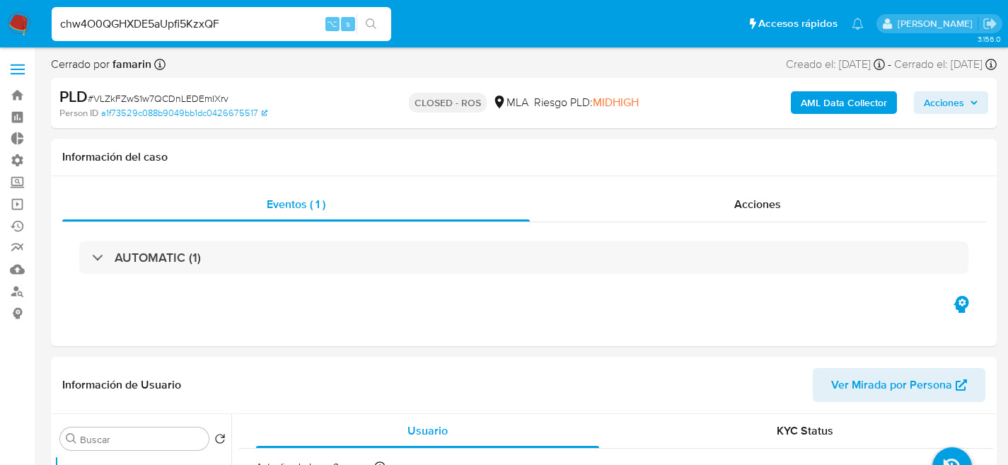
type input "chw4O0QGHXDE5aUpfi5KzxQF"
select select "10"
click at [204, 26] on input "chw4O0QGHXDE5aUpfi5KzxQF" at bounding box center [221, 24] width 339 height 18
paste input "ua3Dg4OKhU6vsFW5ib4U96VI"
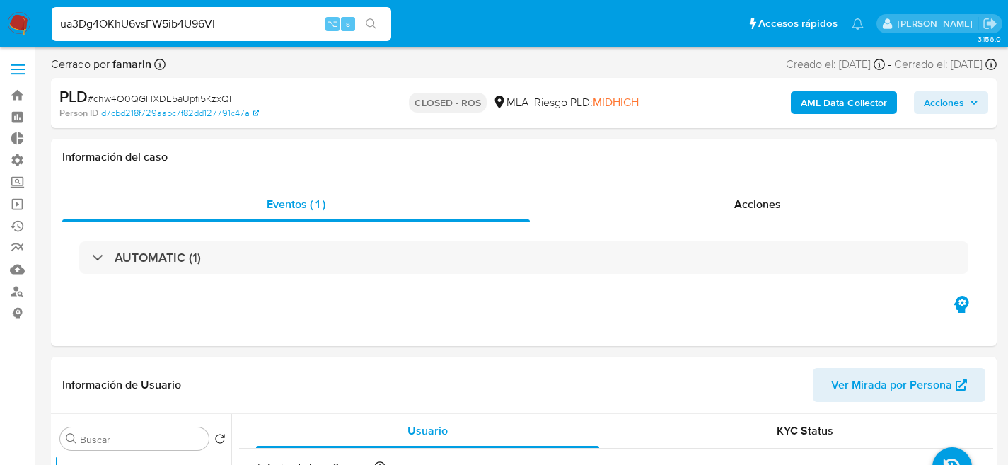
type input "ua3Dg4OKhU6vsFW5ib4U96VI"
click at [190, 25] on input "ua3Dg4OKhU6vsFW5ib4U96VI" at bounding box center [221, 24] width 339 height 18
type input "s1dIn2PE5bTqsQYWoaE3niNF"
select select "10"
type input "s1dIn2PE5bTqsQYWoaE3niNF"
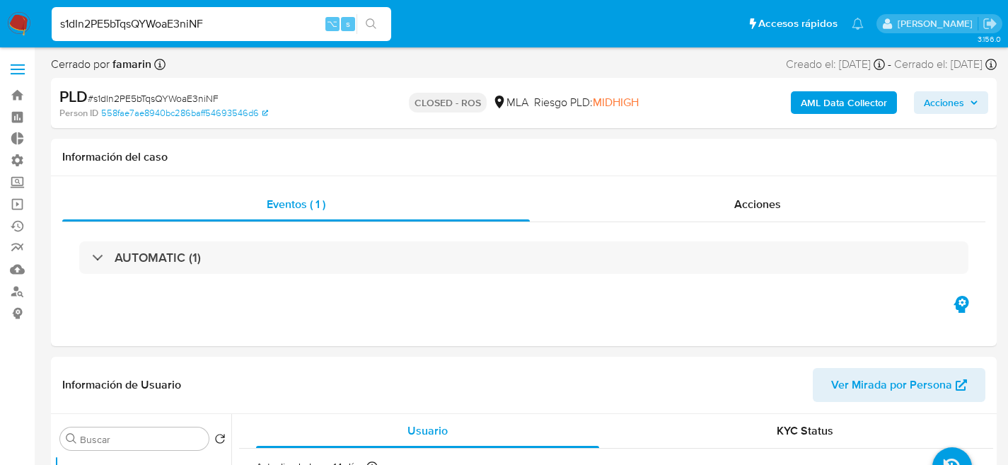
click at [228, 27] on input "s1dIn2PE5bTqsQYWoaE3niNF" at bounding box center [221, 24] width 339 height 18
select select "10"
paste input "EyhWNd92lrLW6NNV1wI4dX59"
type input "EyhWNd92lrLW6NNV1wI4dX59"
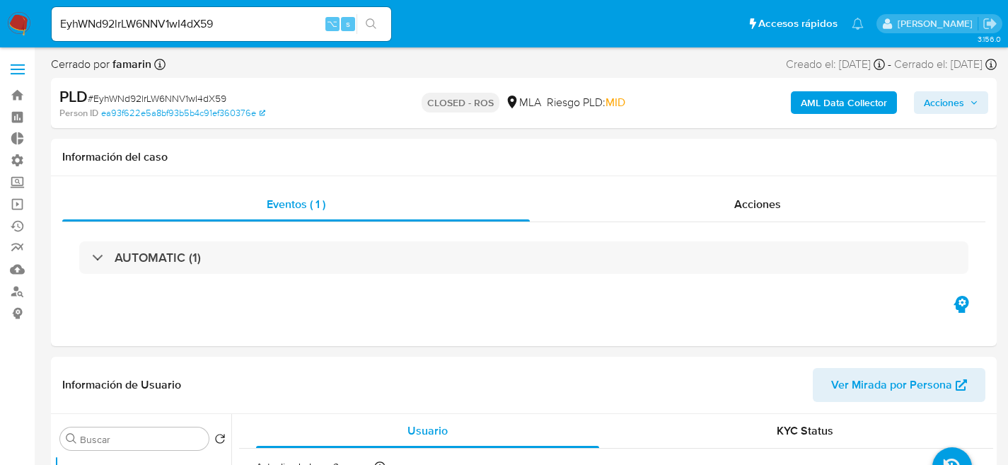
select select "10"
click at [223, 22] on input "EyhWNd92lrLW6NNV1wI4dX59" at bounding box center [221, 24] width 339 height 18
paste input "mdaXBLDpFRcEcnCzzDAxyk9u"
type input "mdaXBLDpFRcEcnCzzDAxyk9u"
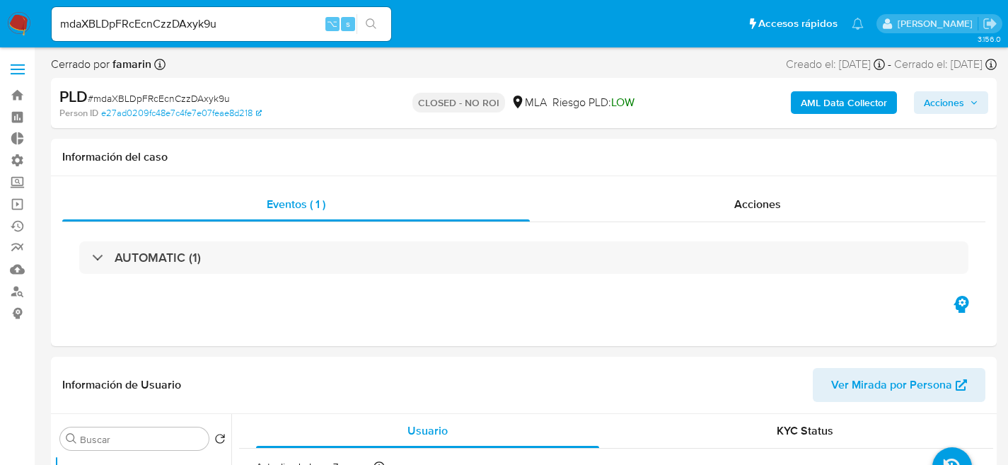
select select "10"
click at [173, 30] on input "mdaXBLDpFRcEcnCzzDAxyk9u" at bounding box center [221, 24] width 339 height 18
paste input "qCAF00CdRruuwMcbFC7aic1H"
type input "qCAF00CdRruuwMcbFC7aic1H"
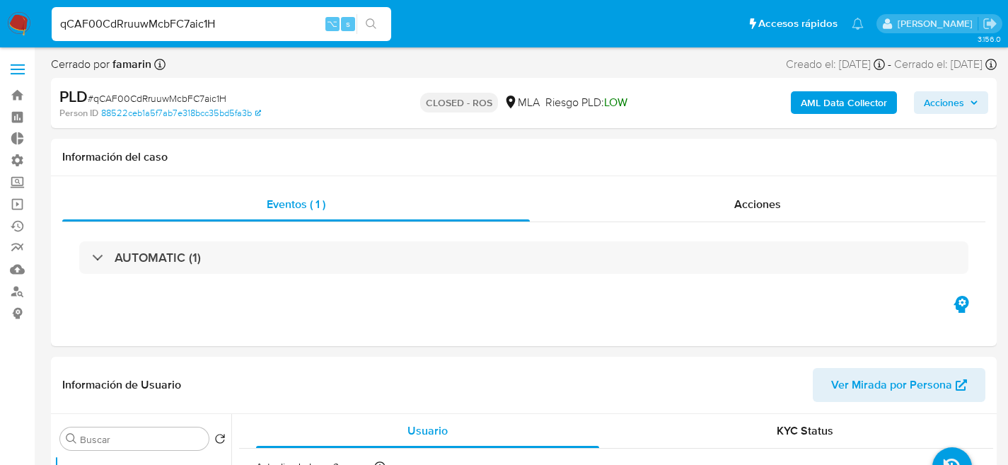
click at [219, 29] on input "qCAF00CdRruuwMcbFC7aic1H" at bounding box center [221, 24] width 339 height 18
select select "10"
click at [219, 29] on input "qCAF00CdRruuwMcbFC7aic1H" at bounding box center [221, 24] width 339 height 18
paste input "hOeU3WSapsUDeyLiTK6Gup3"
type input "qhOeU3WSapsUDeyLiTK6Gup3"
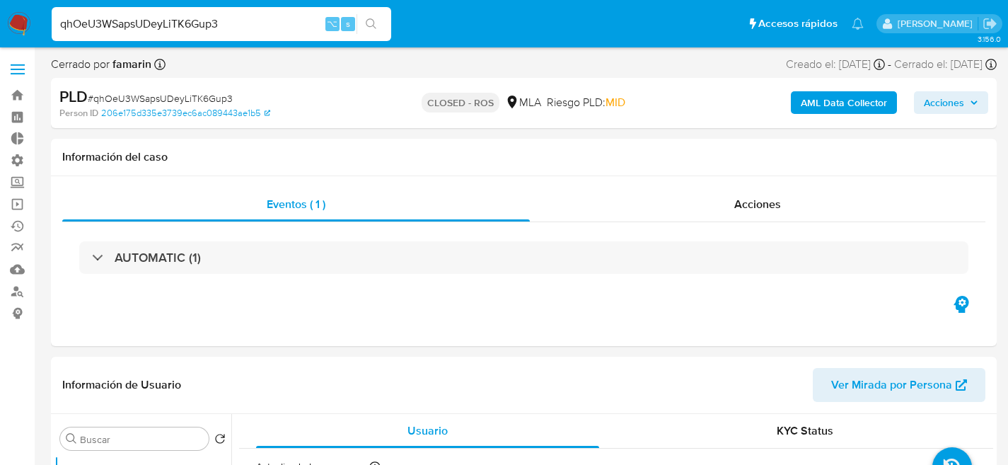
select select "10"
click at [227, 13] on div "qhOeU3WSapsUDeyLiTK6Gup3 ⌥ s" at bounding box center [221, 24] width 339 height 34
click at [229, 22] on input "qhOeU3WSapsUDeyLiTK6Gup3" at bounding box center [221, 24] width 339 height 18
paste input "GMmb9uIijQl2vs7VDF7czG2m"
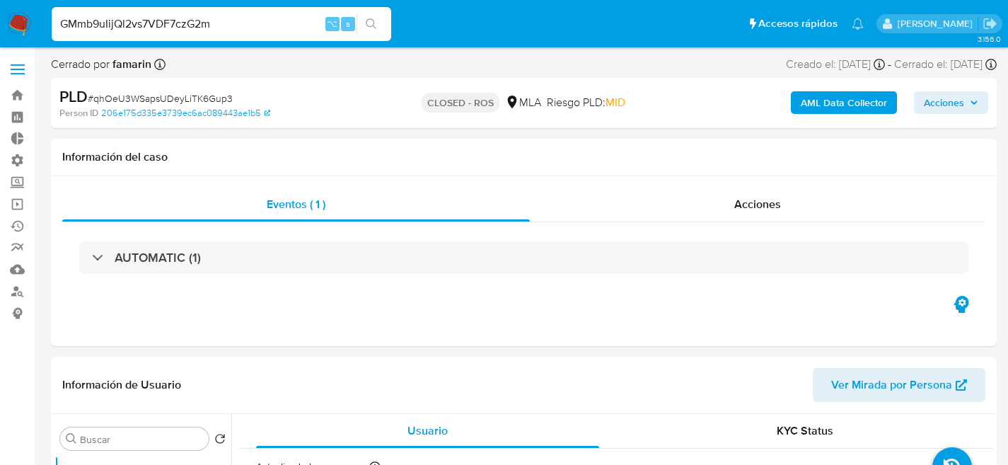
type input "GMmb9uIijQl2vs7VDF7czG2m"
select select "10"
click at [227, 10] on div "GMmb9uIijQl2vs7VDF7czG2m ⌥ s" at bounding box center [221, 24] width 339 height 34
click at [233, 16] on input "GMmb9uIijQl2vs7VDF7czG2m" at bounding box center [221, 24] width 339 height 18
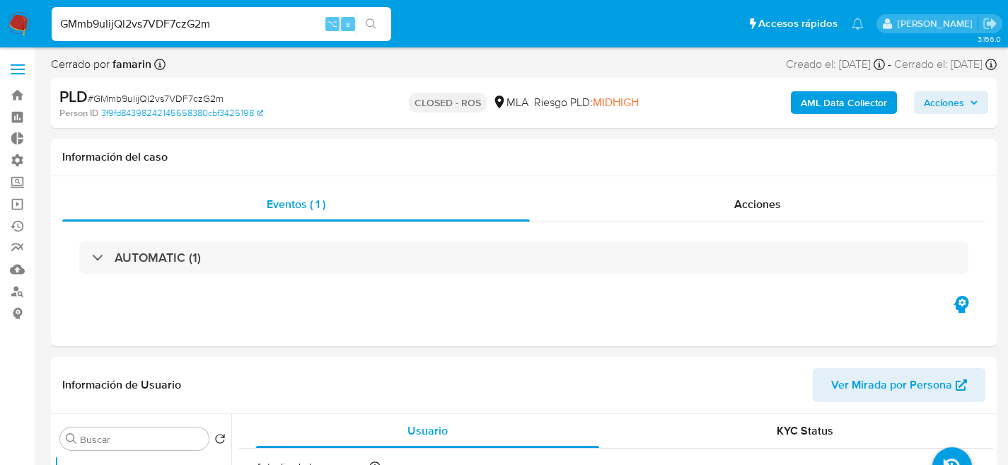
paste input "aTAraPkiiyeTTc1pyPnoqWVc"
type input "aTAraPkiiyeTTc1pyPnoqWVc"
select select "10"
click at [244, 28] on input "aTAraPkiiyeTTc1pyPnoqWVc" at bounding box center [221, 24] width 339 height 18
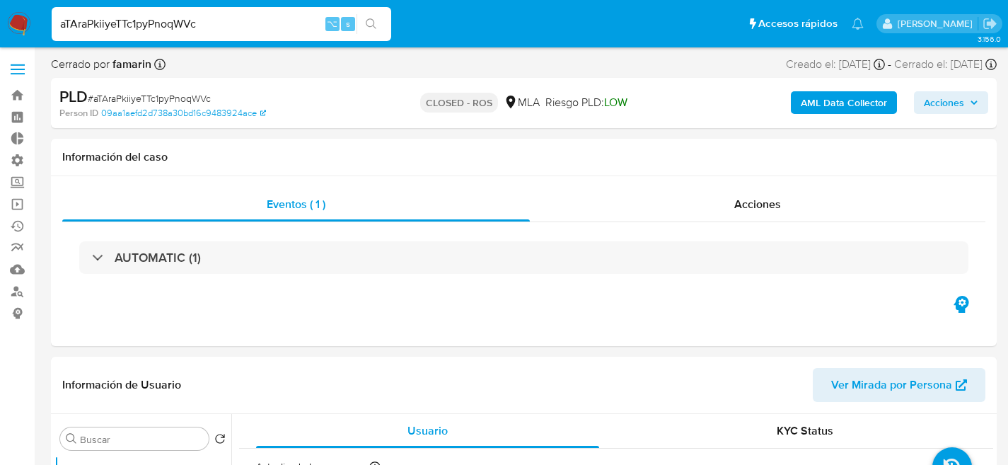
paste input "2flOSQa2Sf2a9I6OJCH11WY4"
type input "2flOSQa2Sf2a9I6OJCH11WY4"
select select "10"
click at [221, 17] on input "2flOSQa2Sf2a9I6OJCH11WY4" at bounding box center [221, 24] width 339 height 18
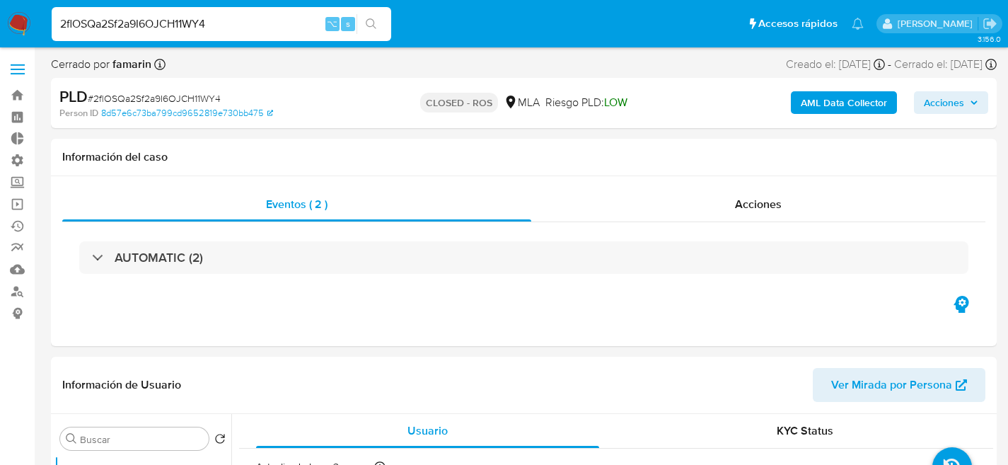
paste input "d8Yz6ZeDUSrzvbgjkWDUfso0"
type input "d8Yz6ZeDUSrzvbgjkWDUfso0"
select select "10"
click at [199, 22] on input "d8Yz6ZeDUSrzvbgjkWDUfso0" at bounding box center [221, 24] width 339 height 18
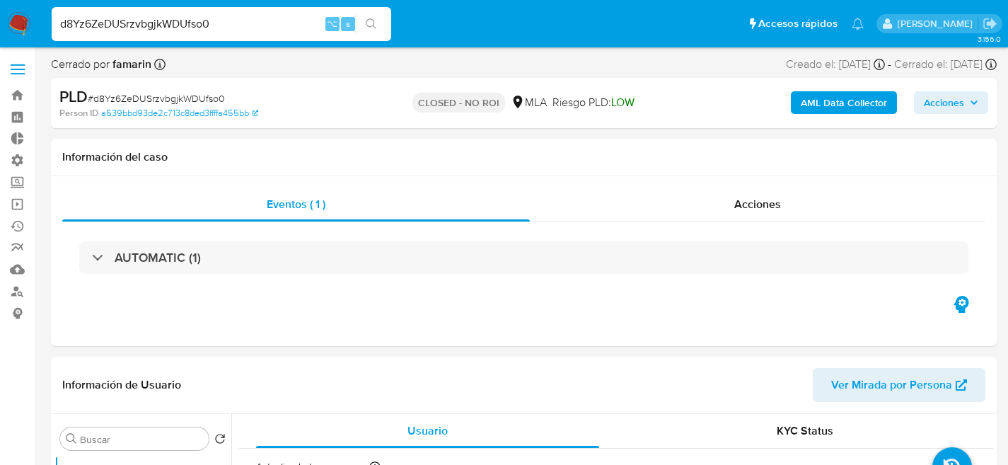
paste input "trJfwHaNM8s71yTJwyHuEWkl"
type input "trJfwHaNM8s71yTJwyHuEWkl"
click at [201, 23] on input "trJfwHaNM8s71yTJwyHuEWkl" at bounding box center [221, 24] width 339 height 18
select select "10"
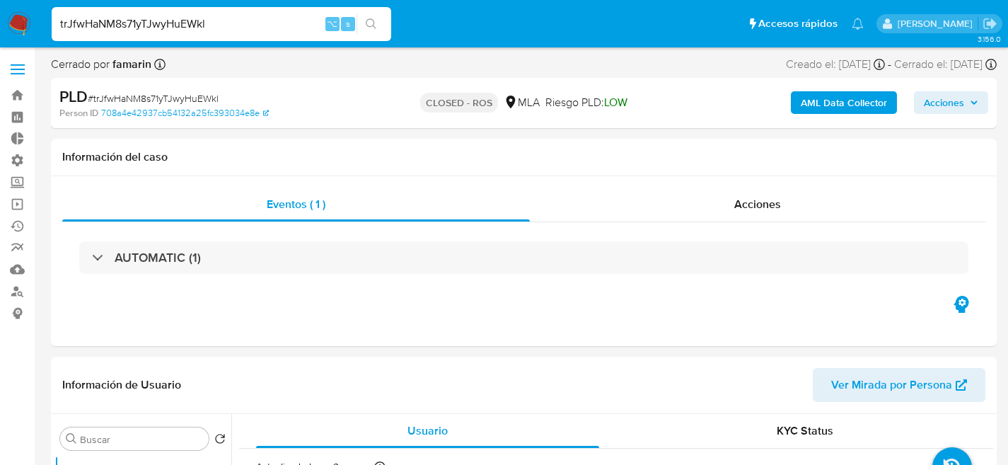
paste input "8WyctyqM6j2UfX7UhrT07aMs"
type input "8WyctyqM6j2UfX7UhrT07aMs"
click at [226, 24] on input "8WyctyqM6j2UfX7UhrT07aMs" at bounding box center [221, 24] width 339 height 18
select select "10"
click at [226, 24] on input "8WyctyqM6j2UfX7UhrT07aMs" at bounding box center [221, 24] width 339 height 18
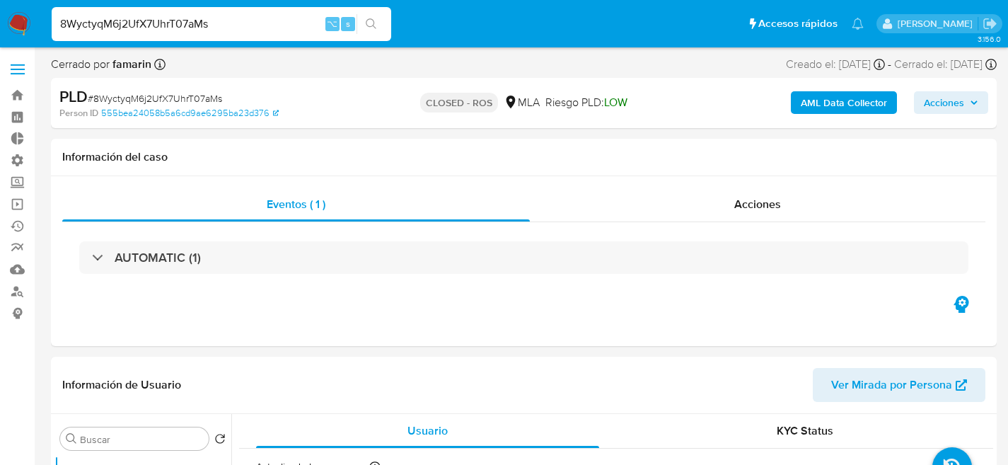
paste input "uWqQ6H7umave2ErhVNcK8RnQ"
click at [221, 15] on input "uWqQ6H7umave2ErhVNcK8RnQ" at bounding box center [221, 24] width 339 height 18
click at [221, 16] on input "uWqQ6H7umave2ErhVNcK8RnQ" at bounding box center [221, 24] width 339 height 18
paste input "7iQqAm44KAmFf0LfzjiarkUC"
type input "7iQqAm44KAmFf0LfzjiarkUC"
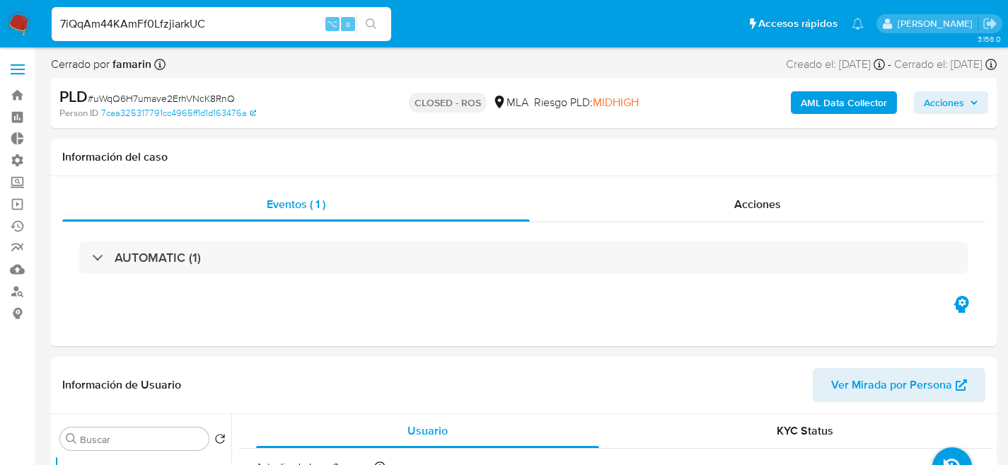
select select "10"
type input "7iQqAm44KAmFf0LfzjiarkUC"
select select "10"
click at [214, 32] on input "7iQqAm44KAmFf0LfzjiarkUC" at bounding box center [221, 24] width 339 height 18
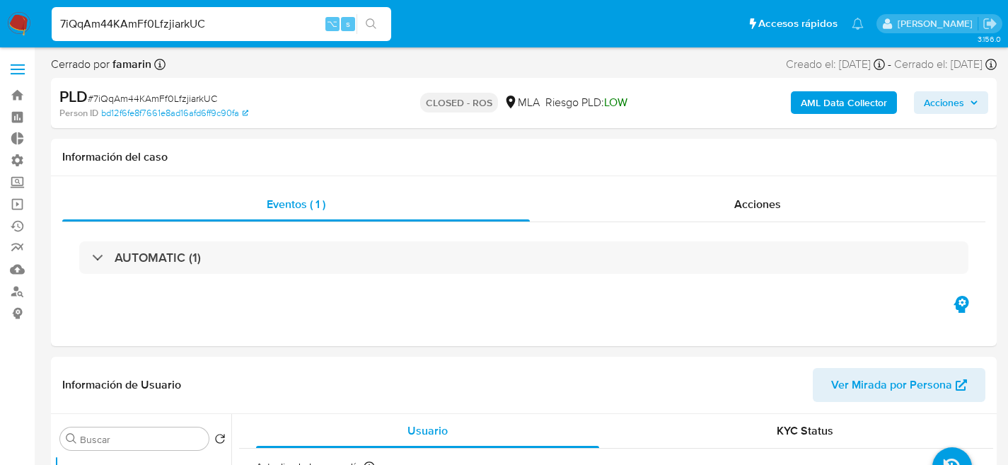
paste input "Lbe8991QRhMIc15jGaSGc0zt"
type input "Lbe8991QRhMIc15jGaSGc0zt"
click at [213, 36] on div "Lbe8991QRhMIc15jGaSGc0zt ⌥ s" at bounding box center [221, 24] width 339 height 34
select select "10"
click at [219, 28] on input "Lbe8991QRhMIc15jGaSGc0zt" at bounding box center [221, 24] width 339 height 18
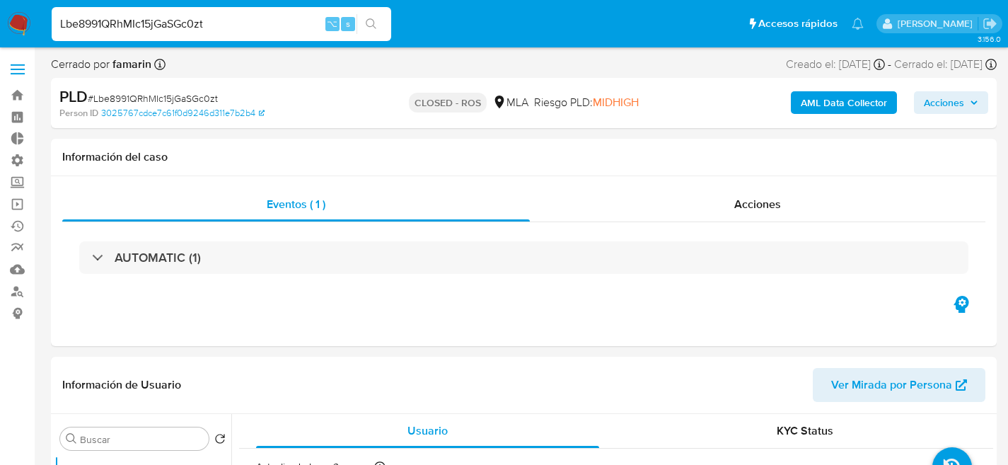
click at [219, 28] on input "Lbe8991QRhMIc15jGaSGc0zt" at bounding box center [221, 24] width 339 height 18
paste input "BPhGlM9pKpAhg8d9hC293AbF"
type input "BPhGlM9pKpAhg8d9hC293AbF"
select select "10"
click at [194, 10] on div "BPhGlM9pKpAhg8d9hC293AbF ⌥ s" at bounding box center [221, 24] width 339 height 34
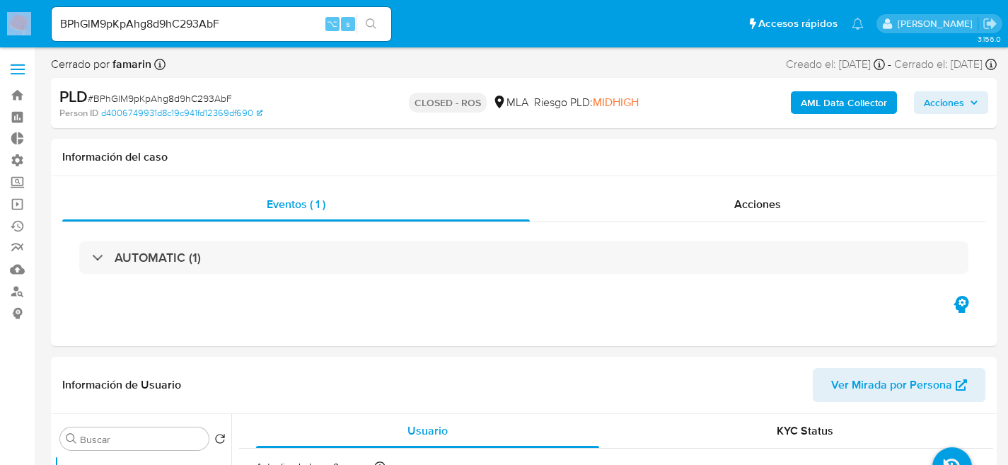
click at [194, 10] on div "BPhGlM9pKpAhg8d9hC293AbF ⌥ s" at bounding box center [221, 24] width 339 height 34
click at [194, 13] on div "BPhGlM9pKpAhg8d9hC293AbF ⌥ s" at bounding box center [221, 24] width 339 height 34
click at [205, 18] on input "BPhGlM9pKpAhg8d9hC293AbF" at bounding box center [221, 24] width 339 height 18
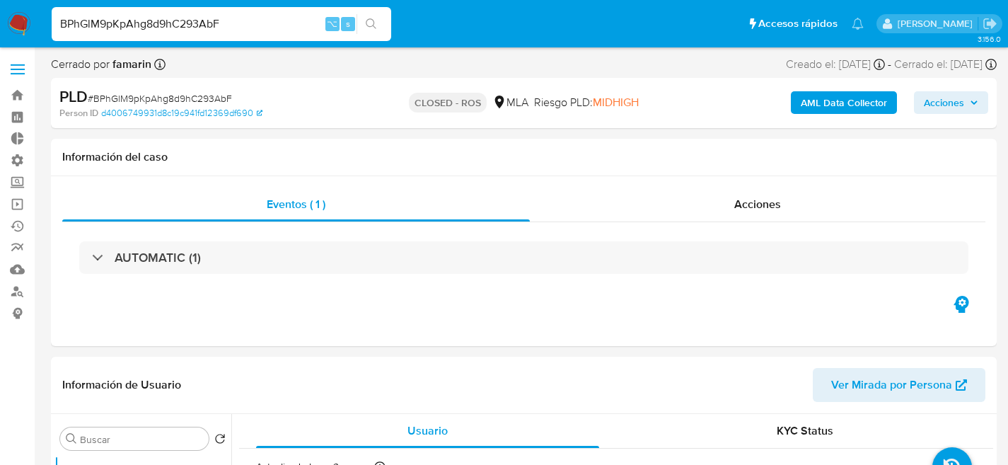
paste input "xNOCWbJ6Vr8FH3X6EaPElHBA"
type input "xNOCWbJ6Vr8FH3X6EaPElHBA"
click at [238, 19] on input "xNOCWbJ6Vr8FH3X6EaPElHBA" at bounding box center [221, 24] width 339 height 18
select select "10"
click at [238, 19] on input "xNOCWbJ6Vr8FH3X6EaPElHBA" at bounding box center [221, 24] width 339 height 18
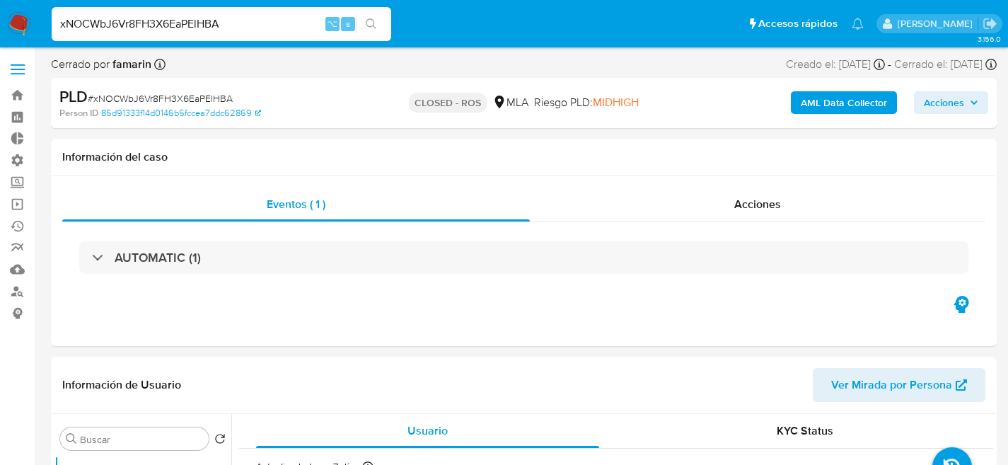
paste input "uIMVJBRQWnhBbebVLUUmPSUH"
type input "uIMVJBRQWnhBbebVLUUmPSUH"
click at [209, 42] on div "uIMVJBRQWnhBbebVLUUmPSUH ⌥ s" at bounding box center [221, 24] width 339 height 40
select select "10"
click at [204, 25] on input "uIMVJBRQWnhBbebVLUUmPSUH" at bounding box center [221, 24] width 339 height 18
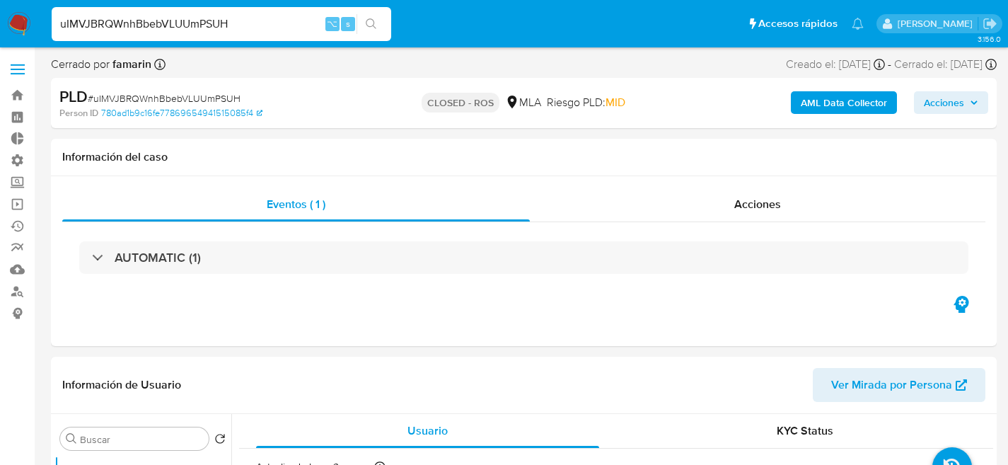
click at [204, 25] on input "uIMVJBRQWnhBbebVLUUmPSUH" at bounding box center [221, 24] width 339 height 18
paste input "X6kFAqqTnHPjUkmSxwTKme72"
type input "X6kFAqqTnHPjUkmSxwTKme72"
select select "10"
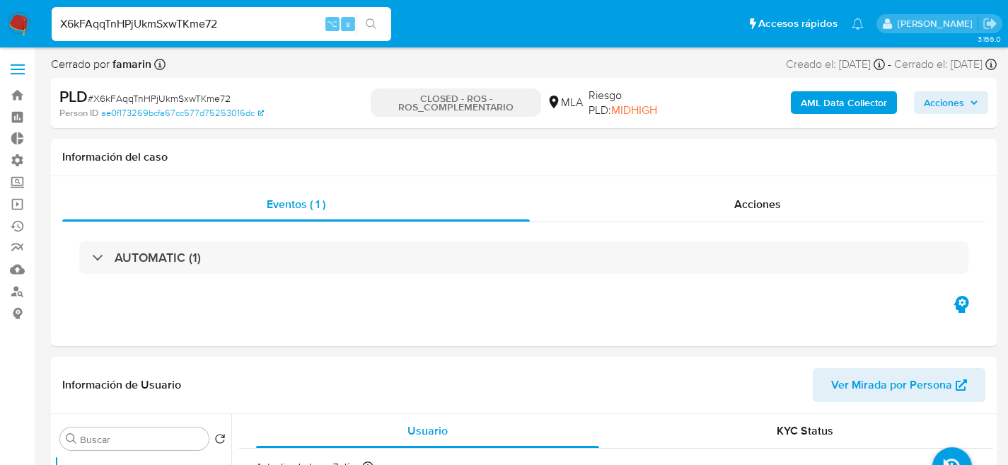
click at [243, 10] on div "X6kFAqqTnHPjUkmSxwTKme72 ⌥ s" at bounding box center [221, 24] width 339 height 34
click at [246, 15] on input "X6kFAqqTnHPjUkmSxwTKme72" at bounding box center [221, 24] width 339 height 18
paste input "PwZt3NDo3wgNgr2b5GWLcTMp"
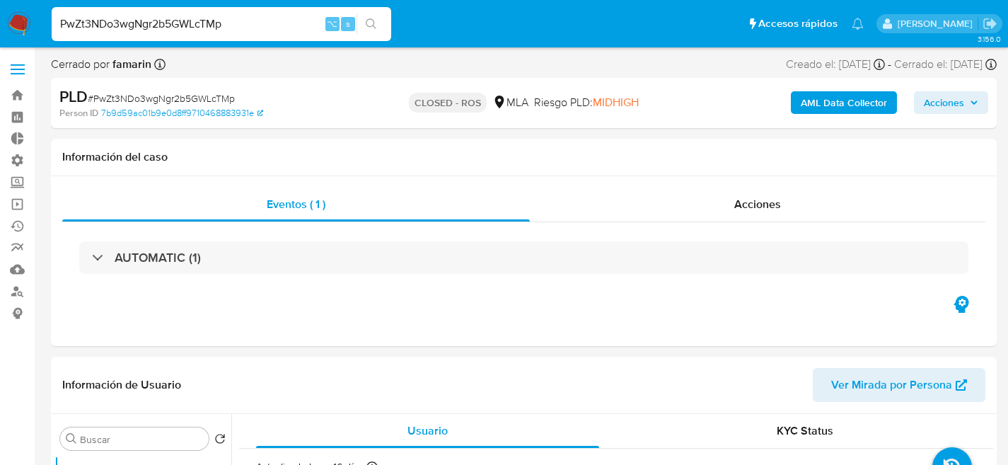
click at [238, 30] on input "PwZt3NDo3wgNgr2b5GWLcTMp" at bounding box center [221, 24] width 339 height 18
paste input "VuxDDRCBagFzEiwXL86bO3Rn"
type input "VuxDDRCBagFzEiwXL86bO3Rn"
select select "10"
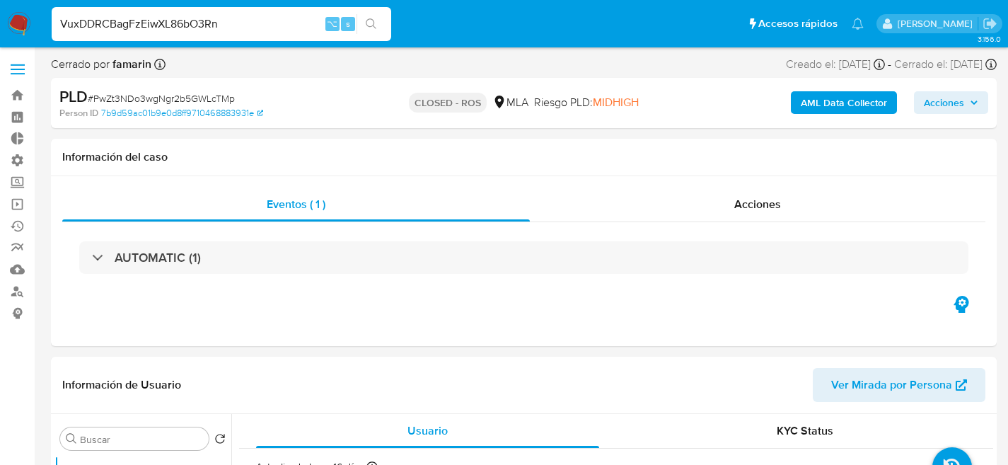
type input "VuxDDRCBagFzEiwXL86bO3Rn"
click at [272, 13] on div "VuxDDRCBagFzEiwXL86bO3Rn ⌥ s" at bounding box center [221, 24] width 339 height 34
select select "10"
click at [272, 13] on div "VuxDDRCBagFzEiwXL86bO3Rn ⌥ s" at bounding box center [221, 24] width 339 height 34
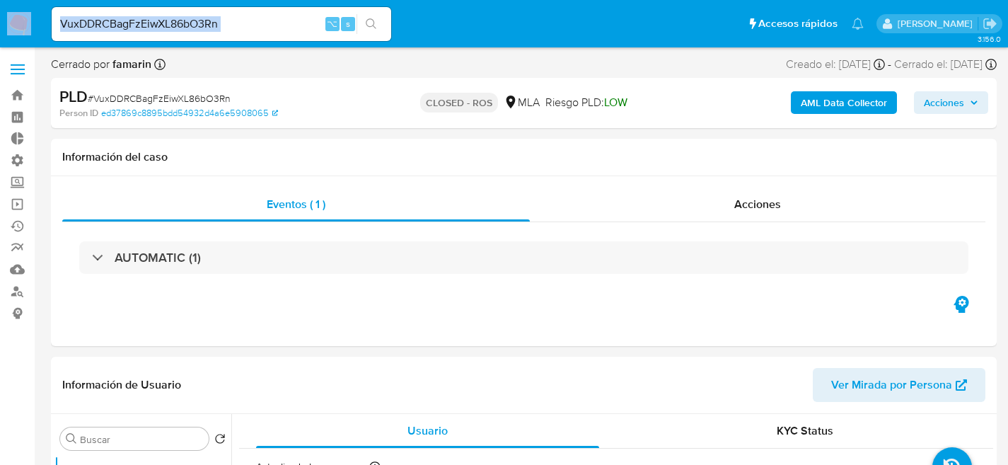
click at [273, 17] on input "VuxDDRCBagFzEiwXL86bO3Rn" at bounding box center [221, 24] width 339 height 18
paste input "Yd0cOtjlVuXr1wQ49xPcCM07"
type input "Yd0cOtjlVuXr1wQ49xPcCM07"
click at [231, 16] on input "Yd0cOtjlVuXr1wQ49xPcCM07" at bounding box center [221, 24] width 339 height 18
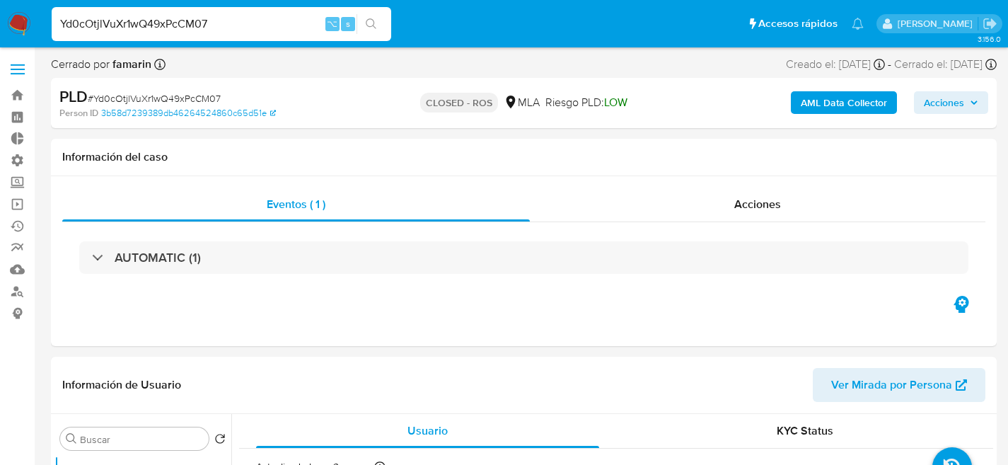
select select "10"
click at [231, 16] on input "Yd0cOtjlVuXr1wQ49xPcCM07" at bounding box center [221, 24] width 339 height 18
paste input "VNqdSAPYtfU6IOIhgXeHRFLR"
click at [235, 21] on input "VNqdSAPYtfU6IOIhgXeHRFLR" at bounding box center [221, 24] width 339 height 18
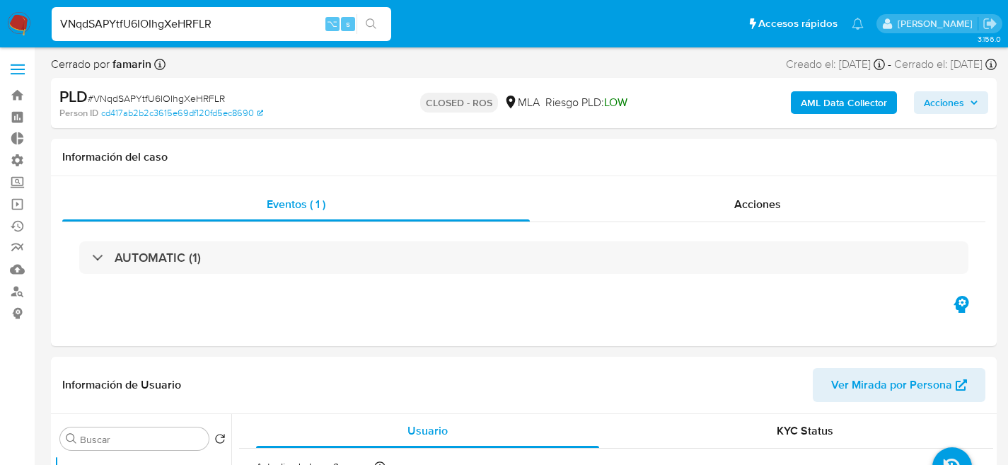
paste input "ekmw92O6Xvhe1i339P8xfCLb"
type input "ekmw92O6Xvhe1i339P8xfCLb"
select select "10"
type input "ekmw92O6Xvhe1i339P8xfCLb"
select select "10"
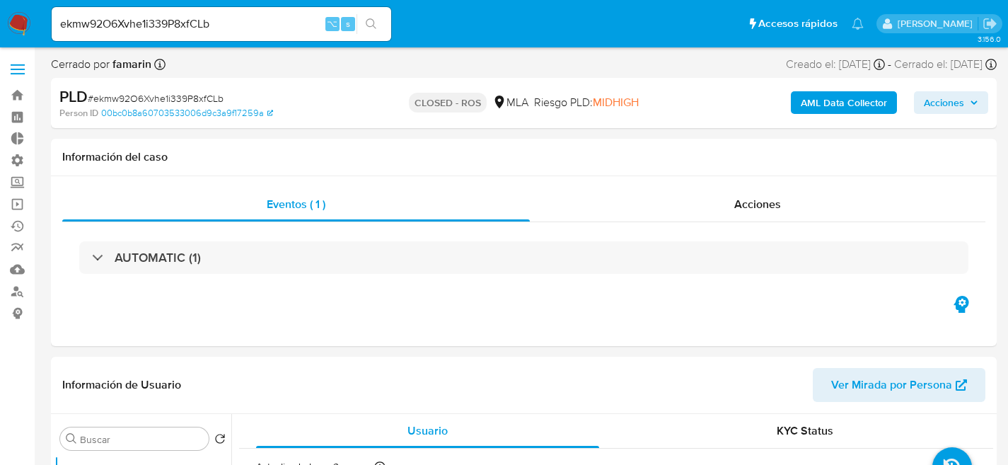
click at [168, 13] on div "ekmw92O6Xvhe1i339P8xfCLb ⌥ s" at bounding box center [221, 24] width 339 height 34
click at [168, 15] on input "ekmw92O6Xvhe1i339P8xfCLb" at bounding box center [221, 24] width 339 height 18
paste input "ihh9h0t5ycaVGEasHgRnzde4"
type input "ihh9h0t5ycaVGEasHgRnzde4"
select select "10"
